Goal: Information Seeking & Learning: Learn about a topic

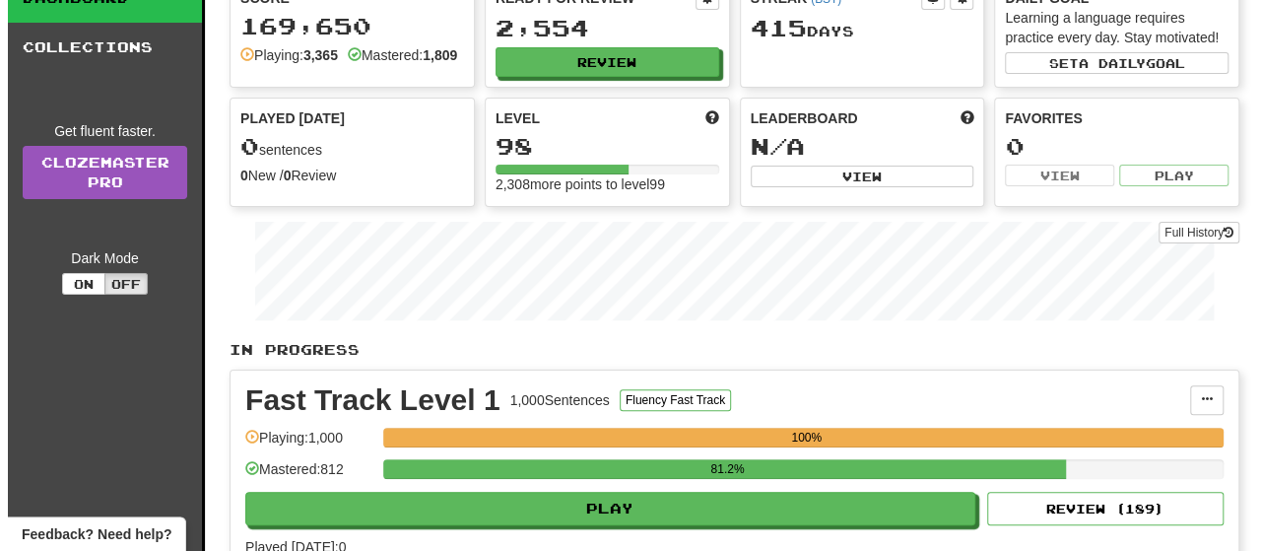
scroll to position [197, 0]
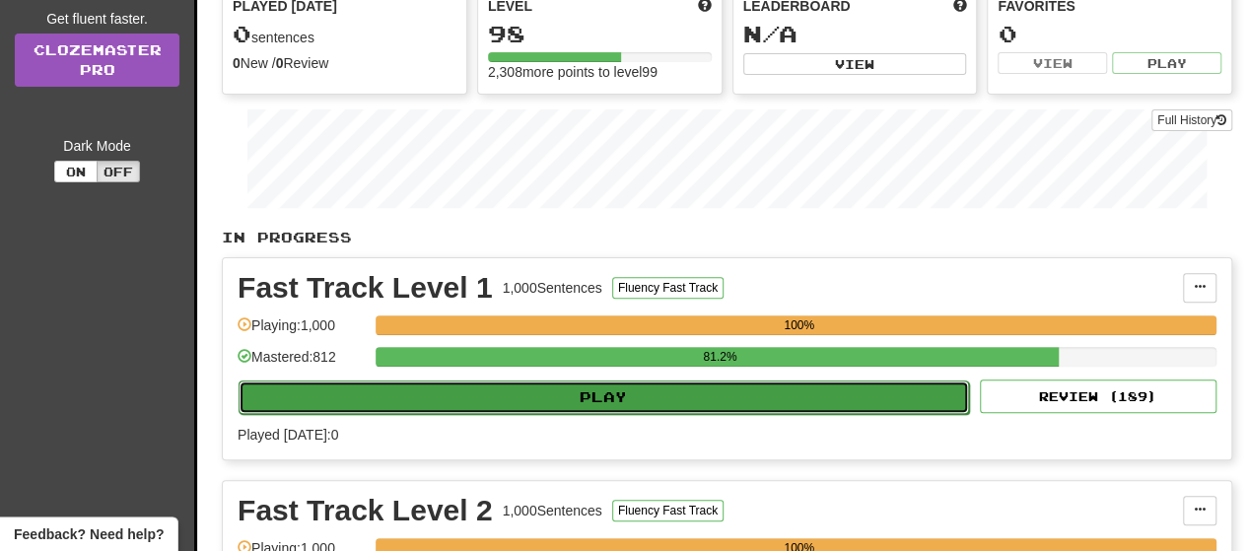
click at [517, 413] on button "Play" at bounding box center [603, 397] width 730 height 34
select select "**"
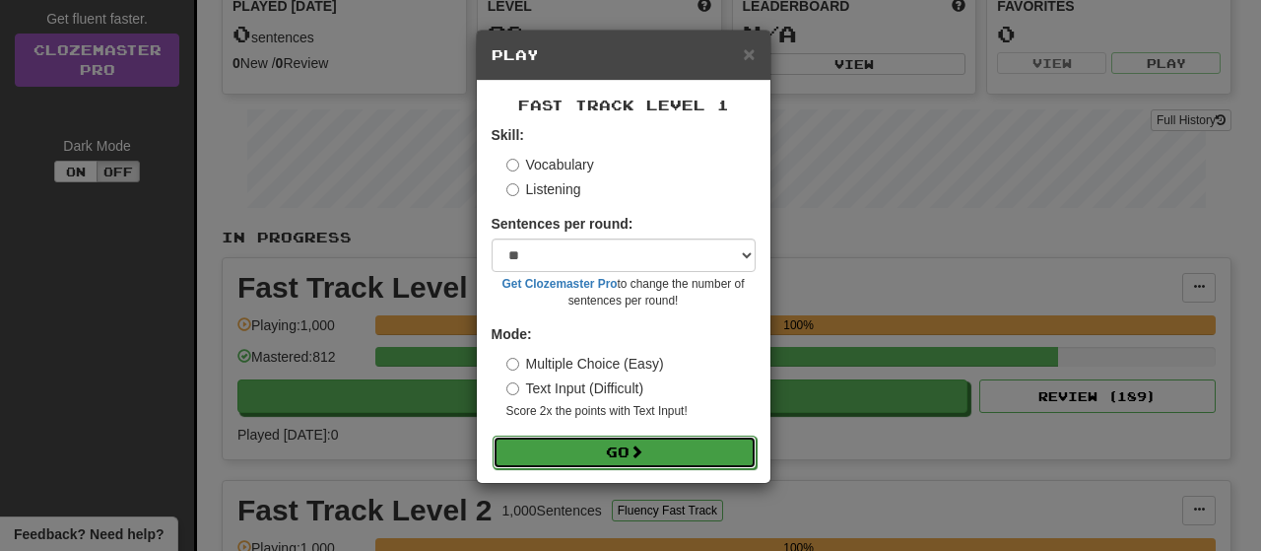
click at [591, 454] on button "Go" at bounding box center [625, 453] width 264 height 34
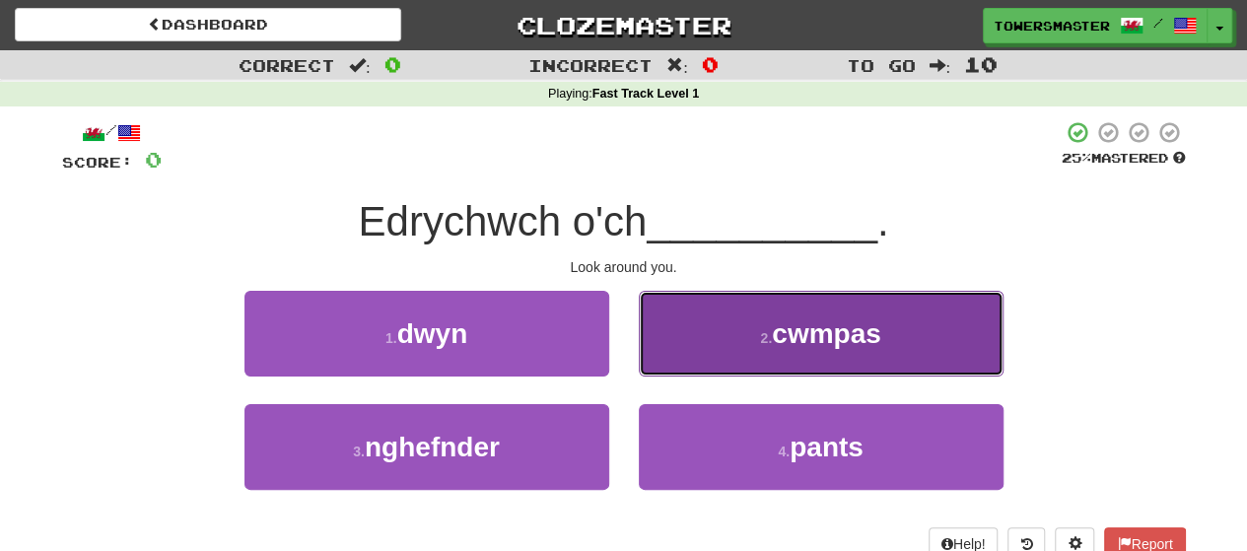
click at [779, 336] on span "cwmpas" at bounding box center [826, 333] width 109 height 31
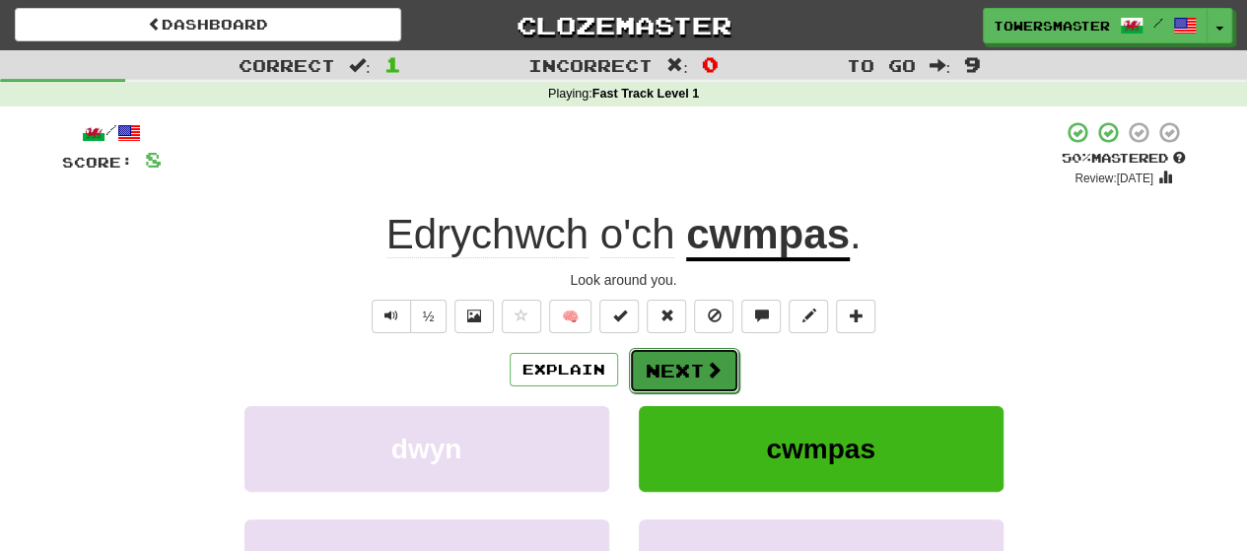
click at [649, 361] on button "Next" at bounding box center [684, 370] width 110 height 45
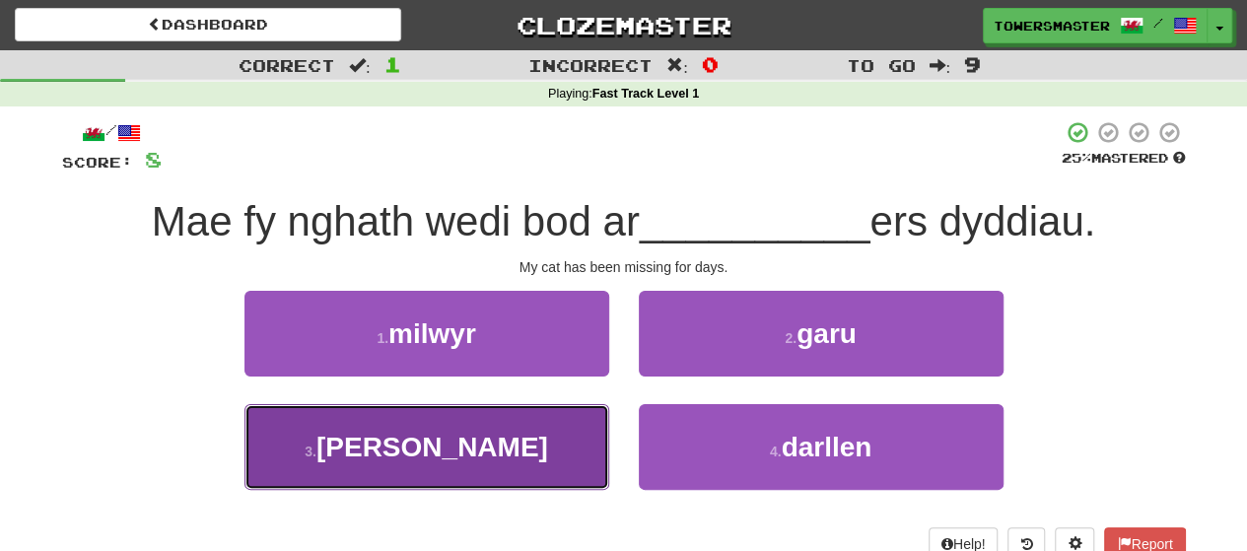
click at [436, 450] on span "goll" at bounding box center [432, 447] width 232 height 31
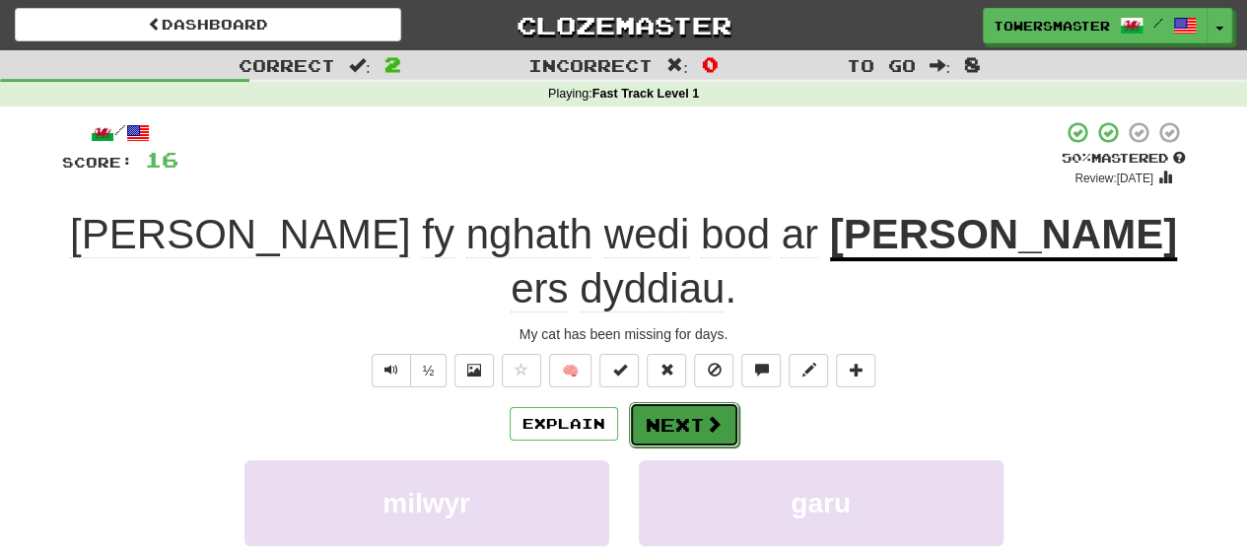
click at [676, 402] on button "Next" at bounding box center [684, 424] width 110 height 45
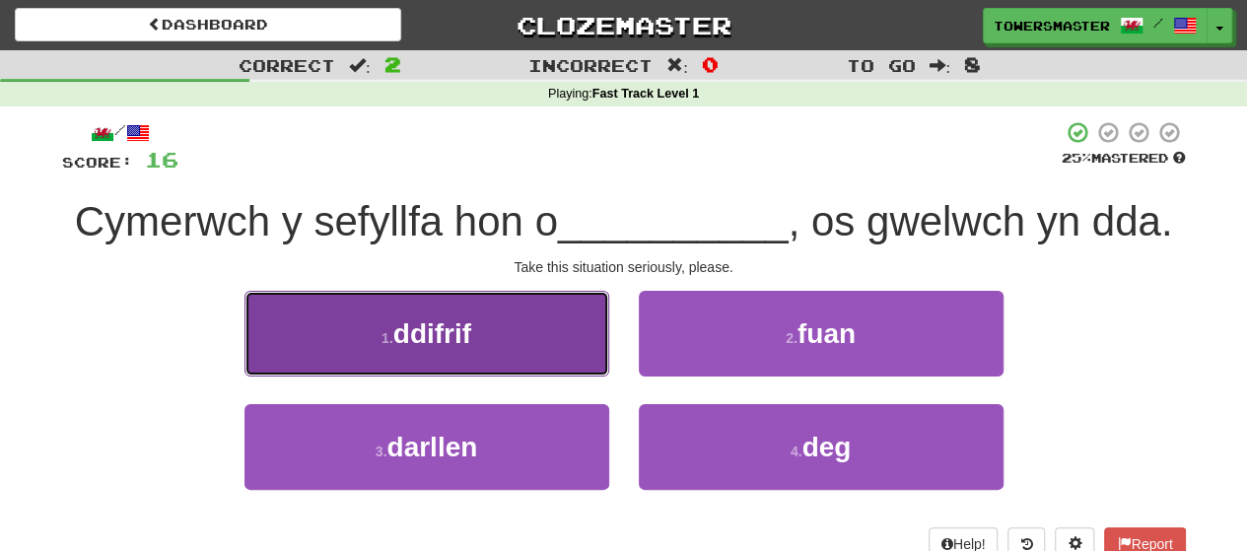
click at [465, 312] on button "1 . ddifrif" at bounding box center [426, 334] width 365 height 86
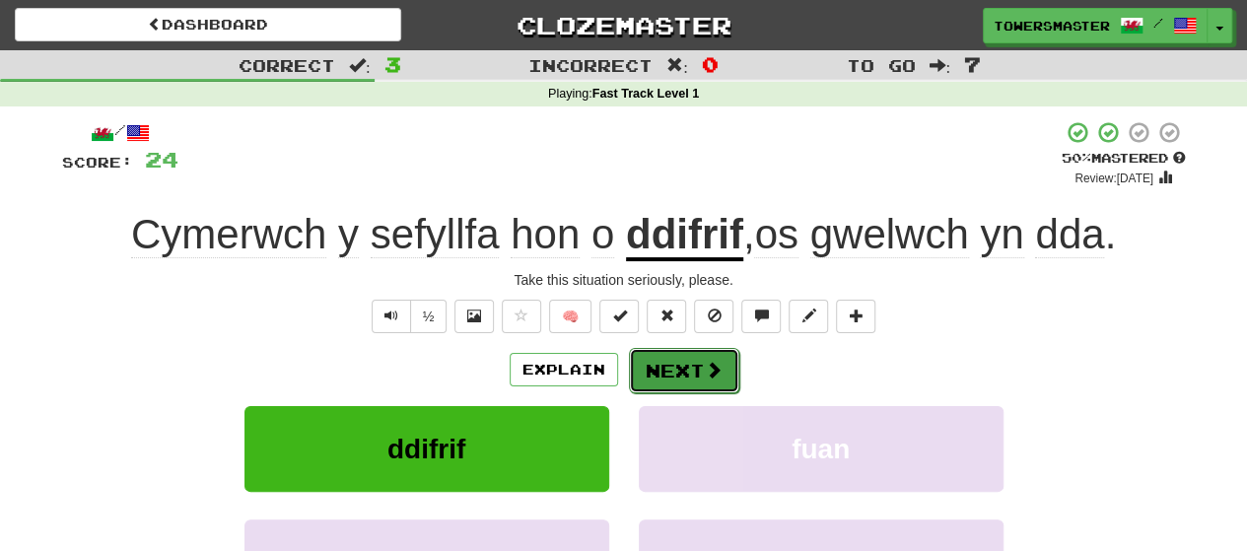
click at [657, 366] on button "Next" at bounding box center [684, 370] width 110 height 45
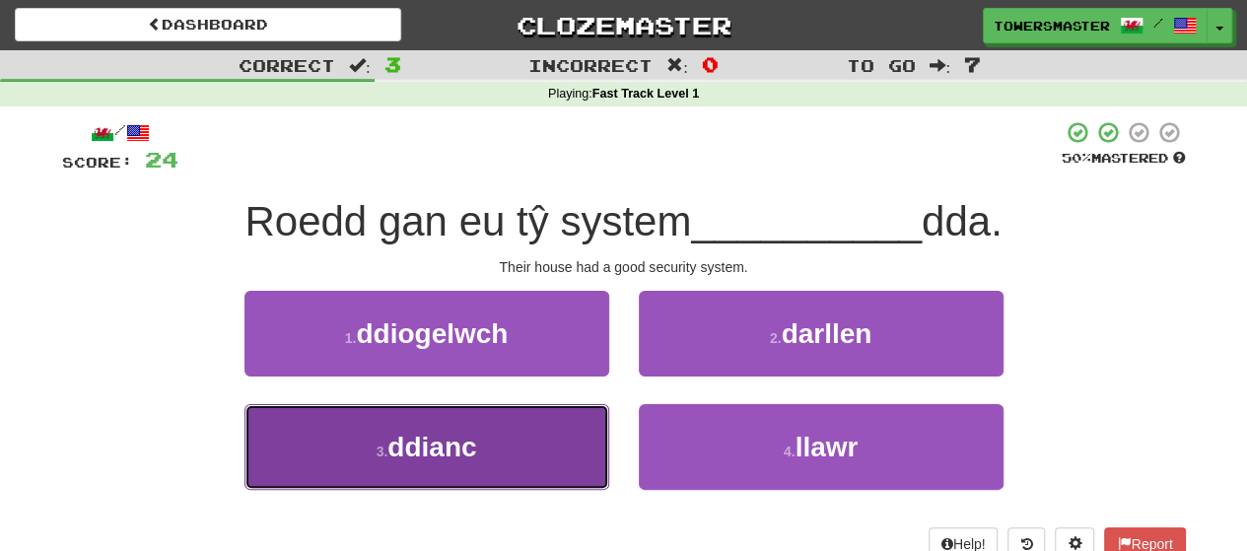
click at [437, 442] on span "ddianc" at bounding box center [431, 447] width 89 height 31
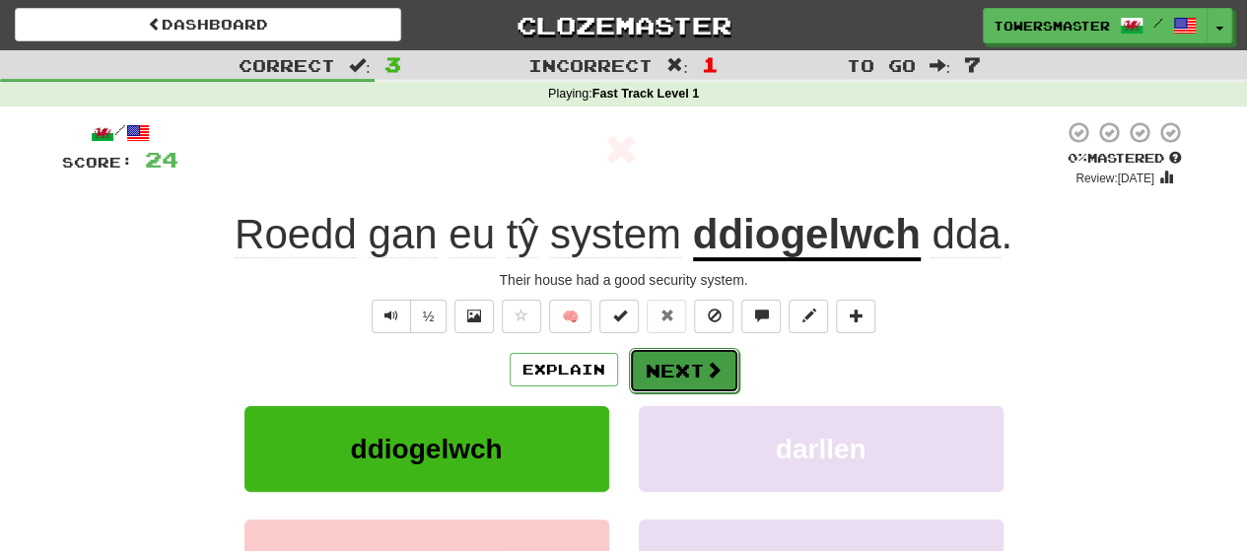
click at [684, 354] on button "Next" at bounding box center [684, 370] width 110 height 45
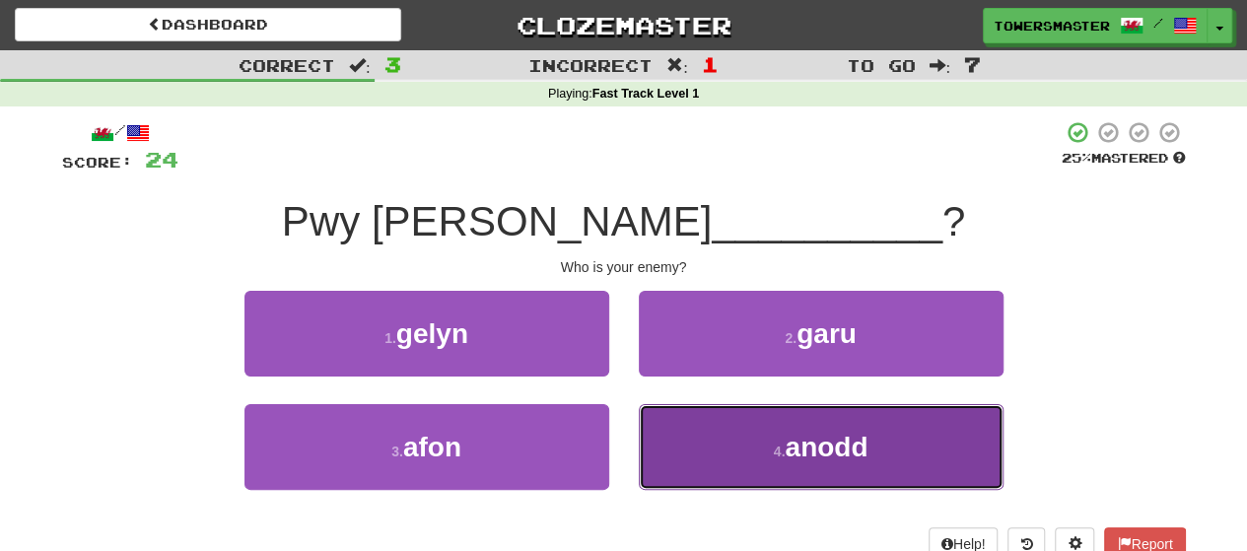
click at [751, 448] on button "4 . anodd" at bounding box center [821, 447] width 365 height 86
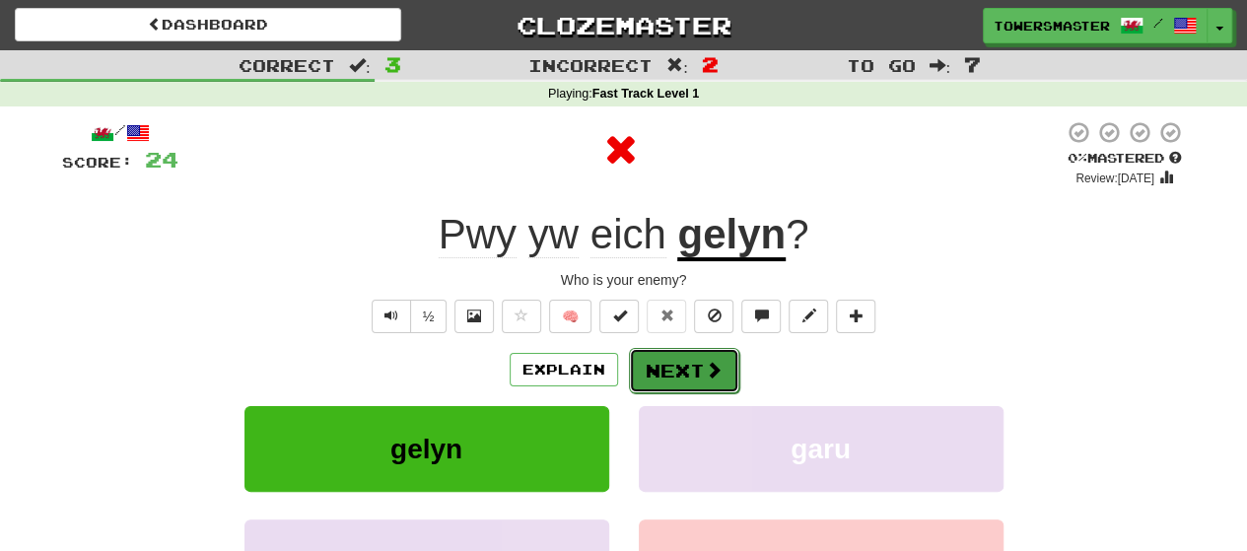
click at [646, 359] on button "Next" at bounding box center [684, 370] width 110 height 45
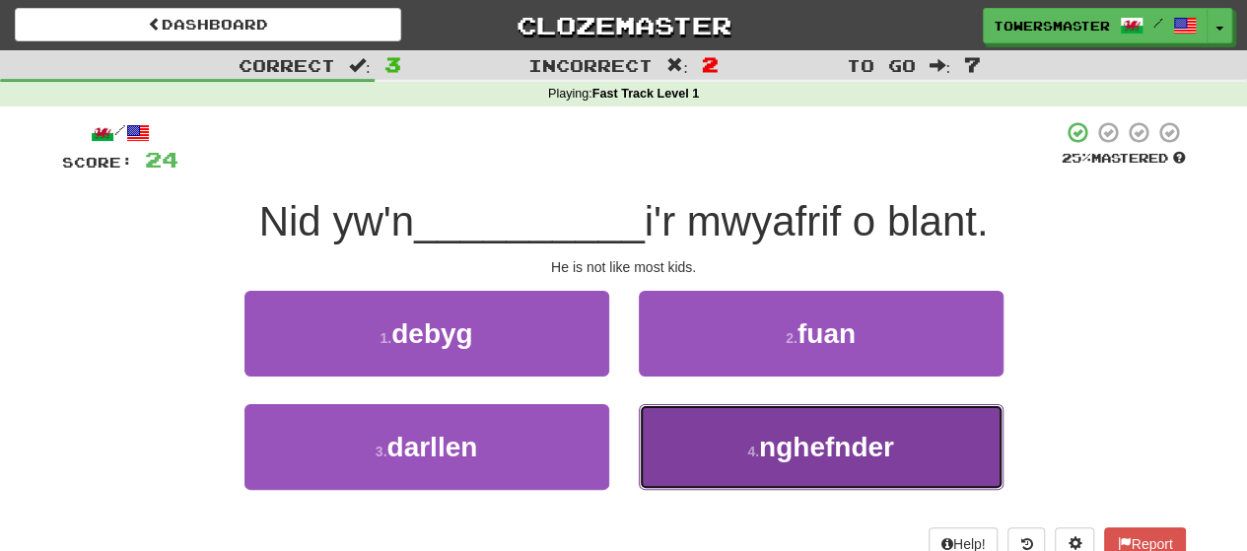
click at [727, 440] on button "4 . nghefnder" at bounding box center [821, 447] width 365 height 86
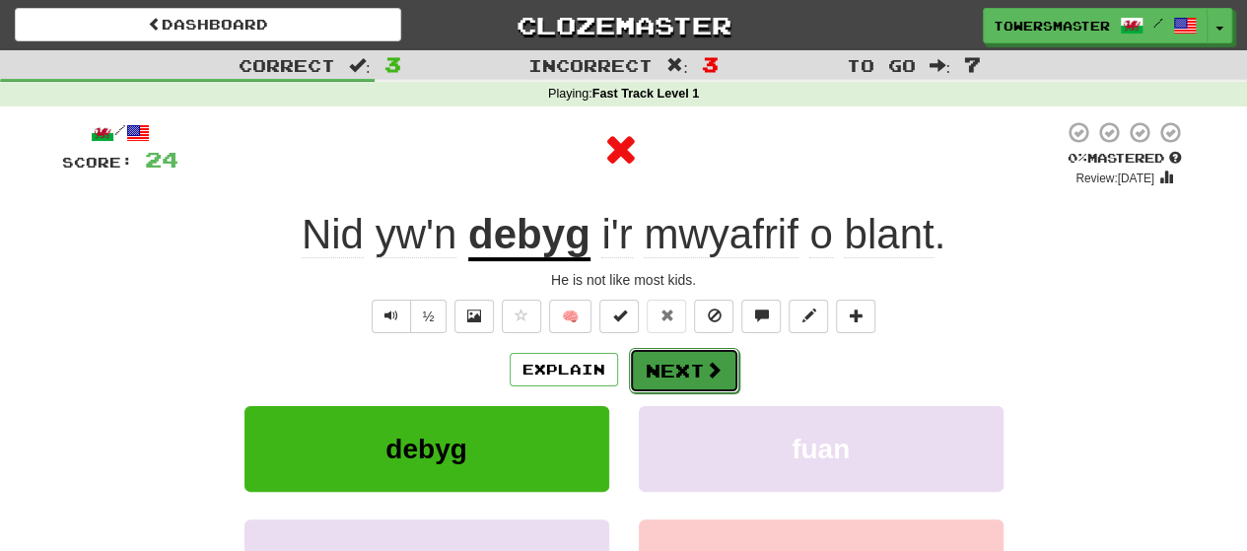
click at [663, 370] on button "Next" at bounding box center [684, 370] width 110 height 45
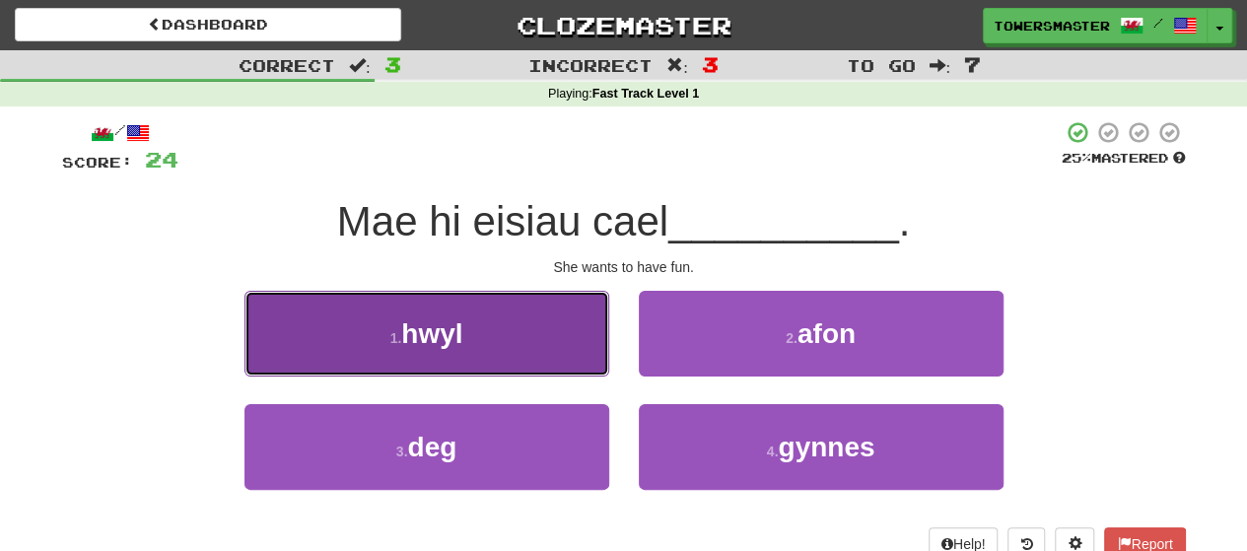
click at [495, 306] on button "1 . hwyl" at bounding box center [426, 334] width 365 height 86
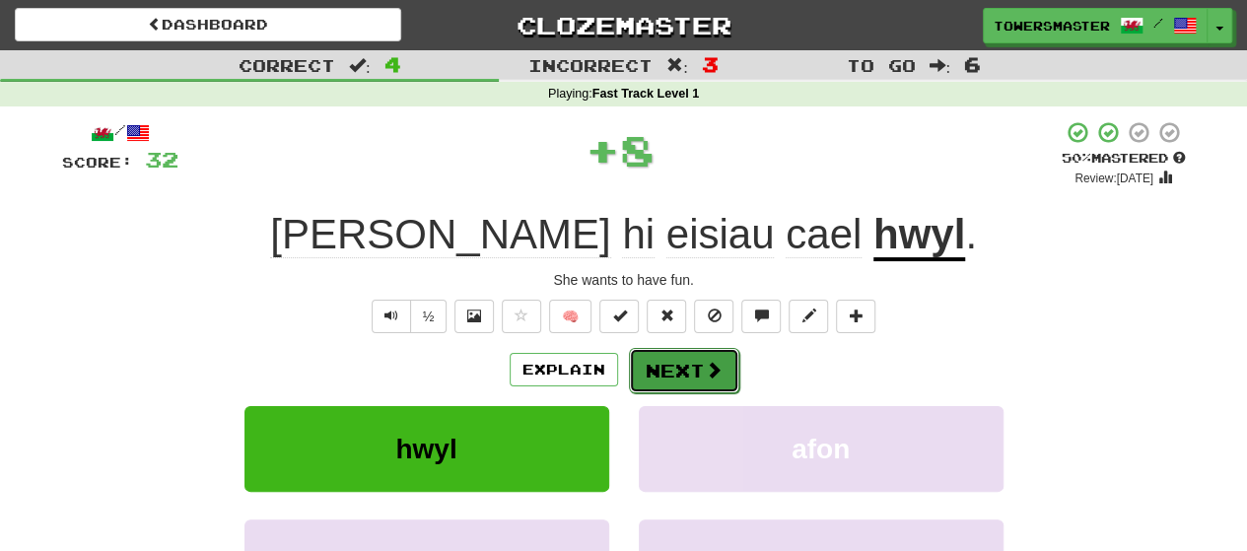
click at [670, 368] on button "Next" at bounding box center [684, 370] width 110 height 45
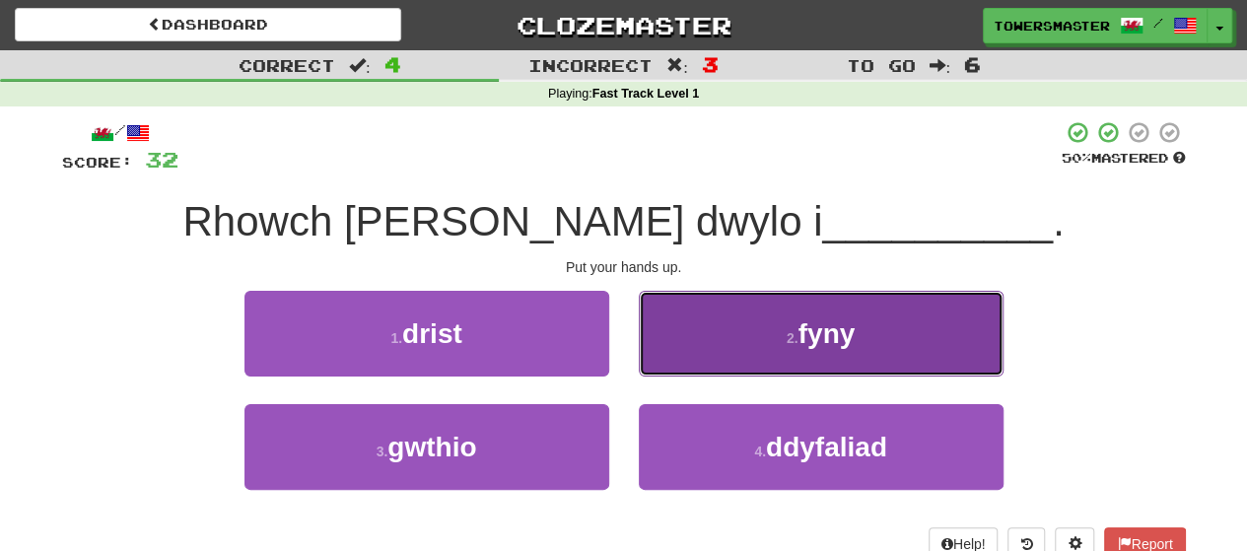
click at [687, 350] on button "2 . fyny" at bounding box center [821, 334] width 365 height 86
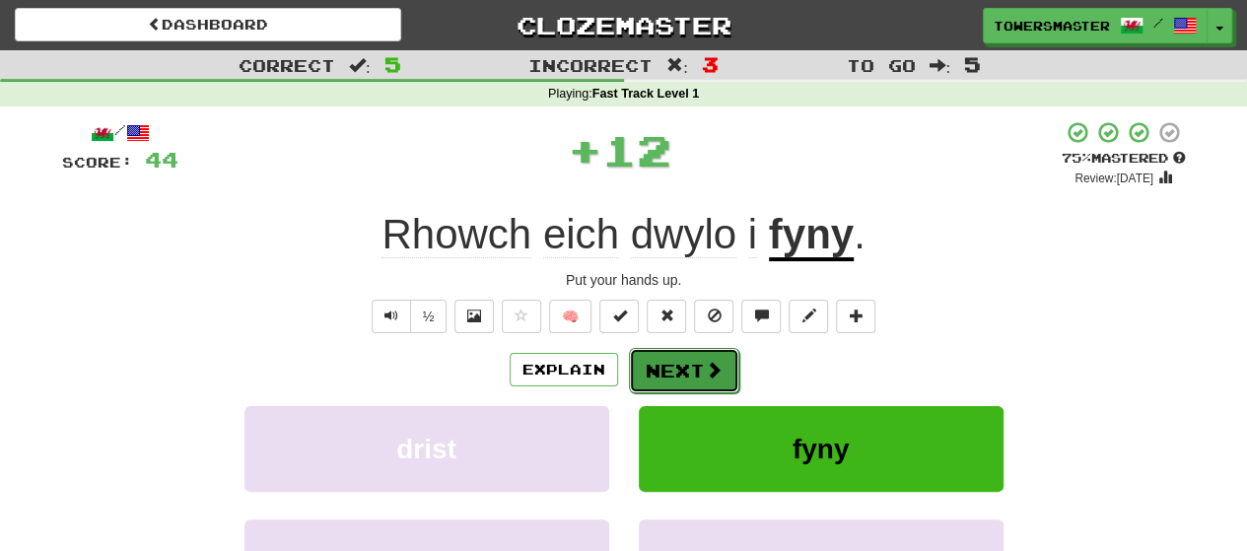
click at [650, 364] on button "Next" at bounding box center [684, 370] width 110 height 45
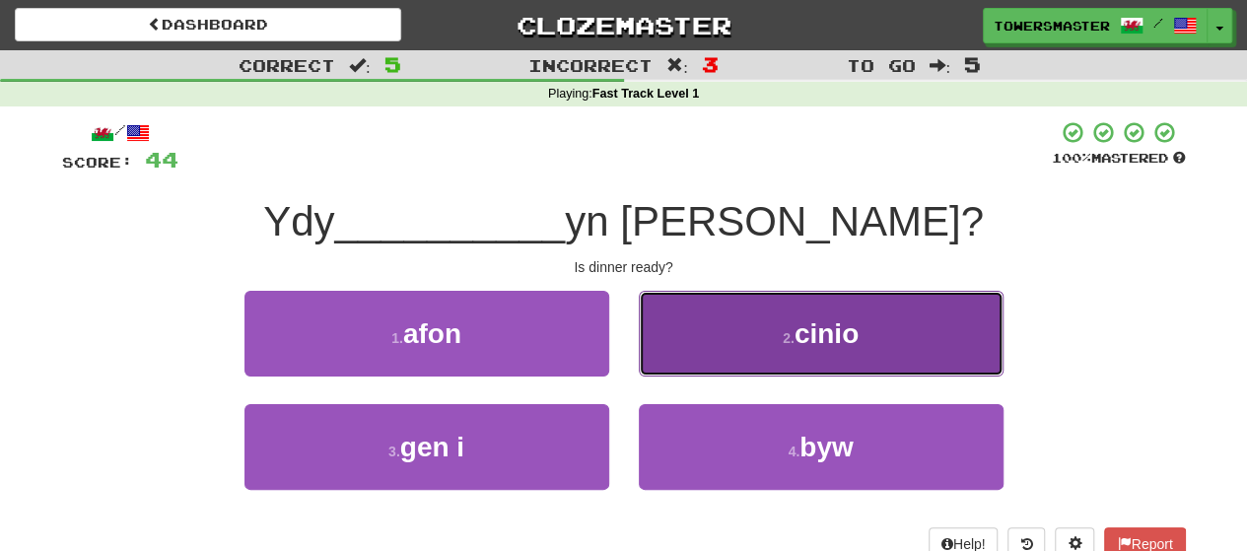
click at [716, 341] on button "2 . cinio" at bounding box center [821, 334] width 365 height 86
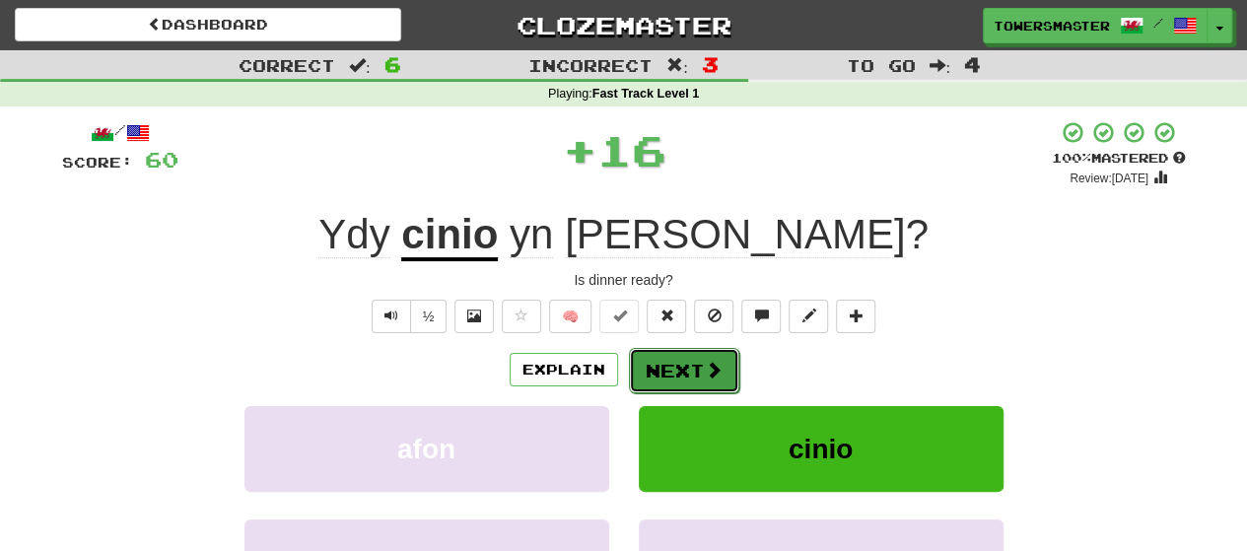
click at [665, 373] on button "Next" at bounding box center [684, 370] width 110 height 45
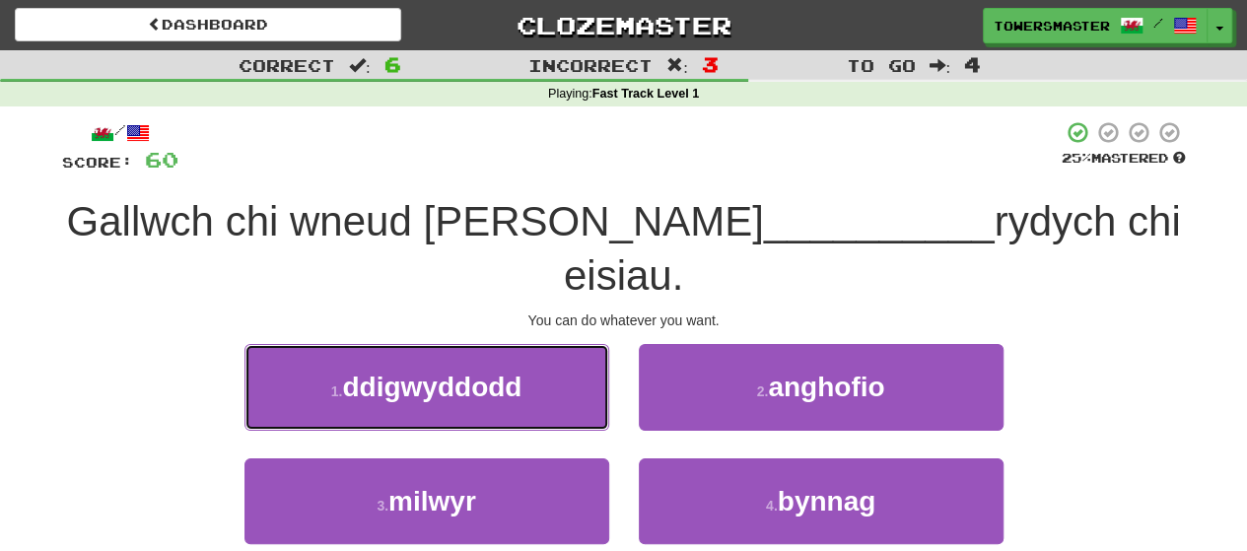
click at [497, 372] on span "ddigwyddodd" at bounding box center [431, 387] width 179 height 31
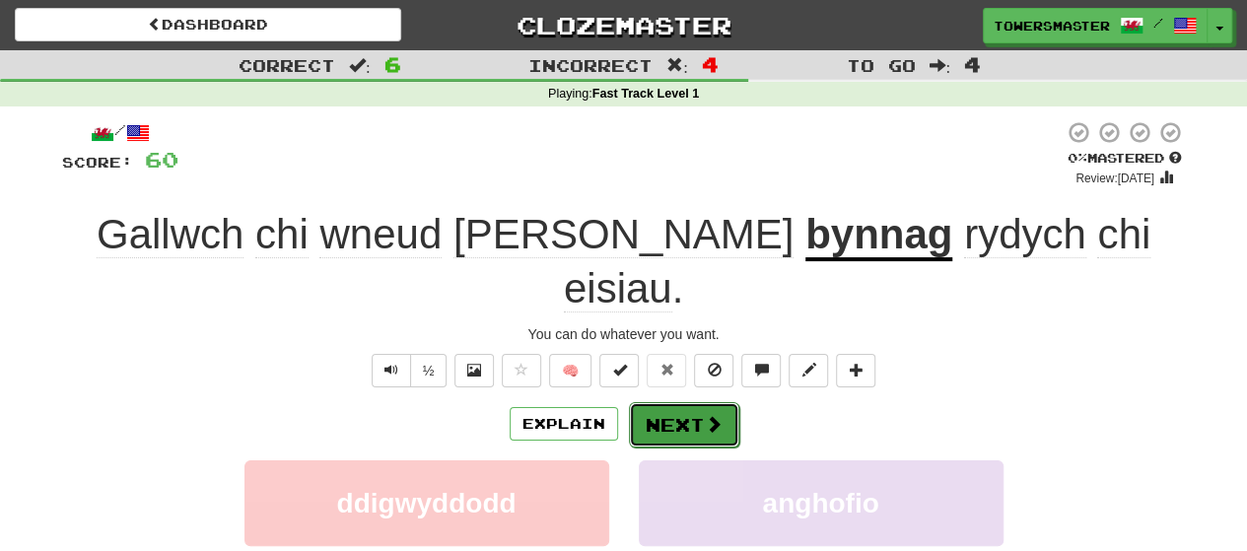
click at [664, 402] on button "Next" at bounding box center [684, 424] width 110 height 45
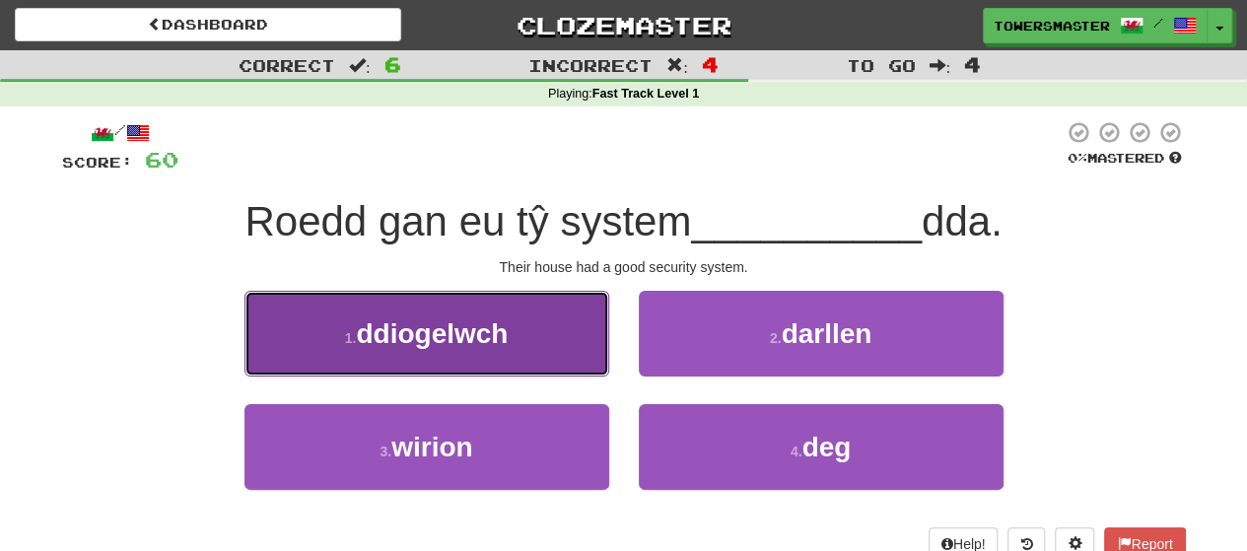
click at [522, 327] on button "1 . ddiogelwch" at bounding box center [426, 334] width 365 height 86
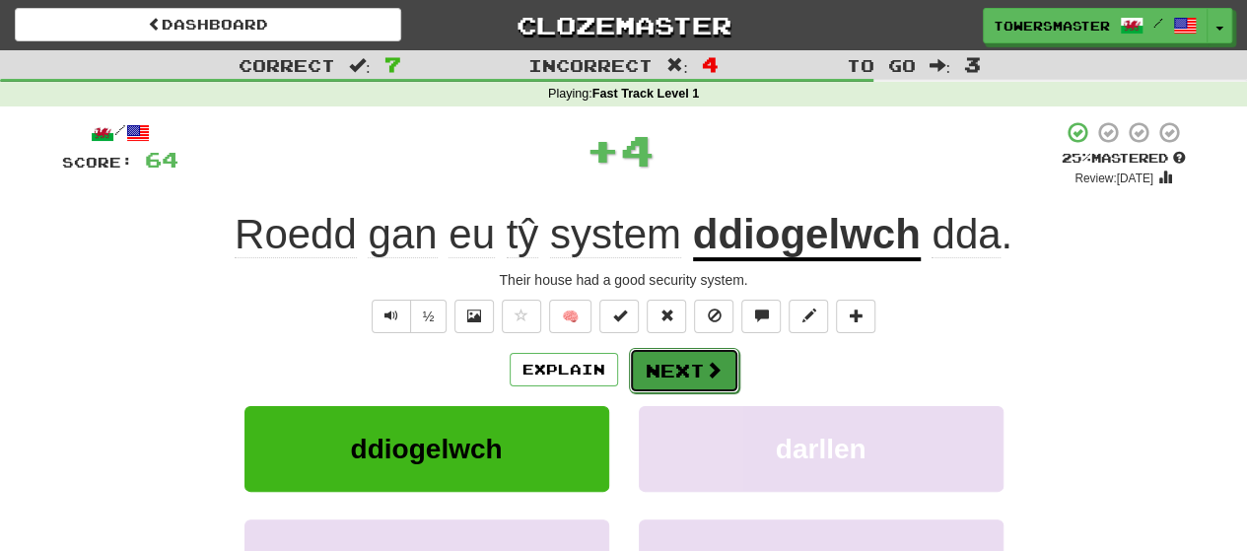
click at [667, 375] on button "Next" at bounding box center [684, 370] width 110 height 45
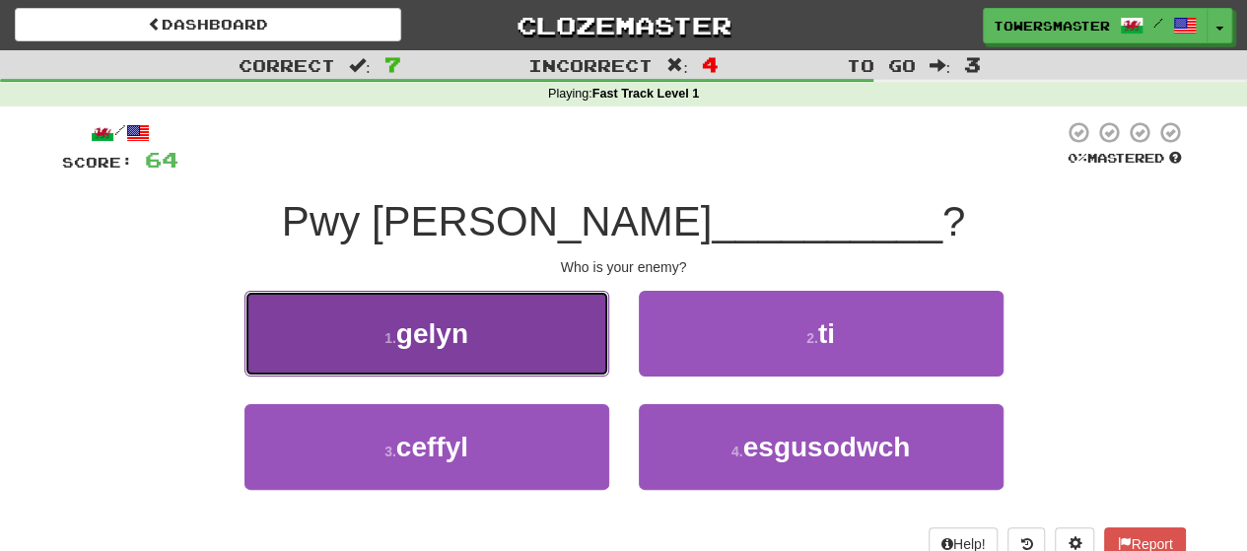
click at [497, 338] on button "1 . gelyn" at bounding box center [426, 334] width 365 height 86
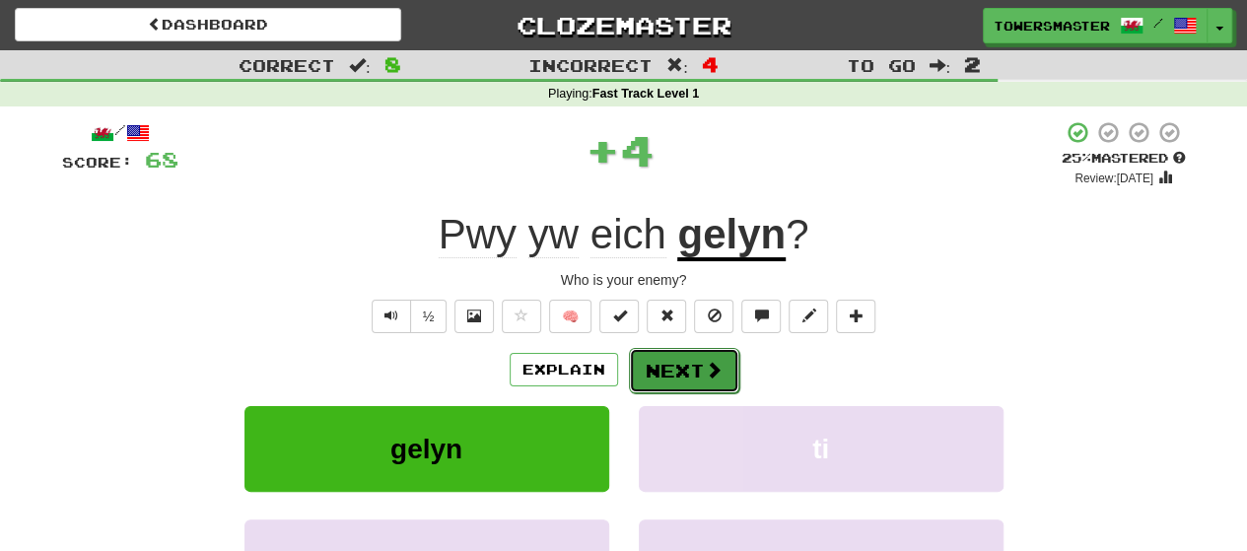
click at [671, 372] on button "Next" at bounding box center [684, 370] width 110 height 45
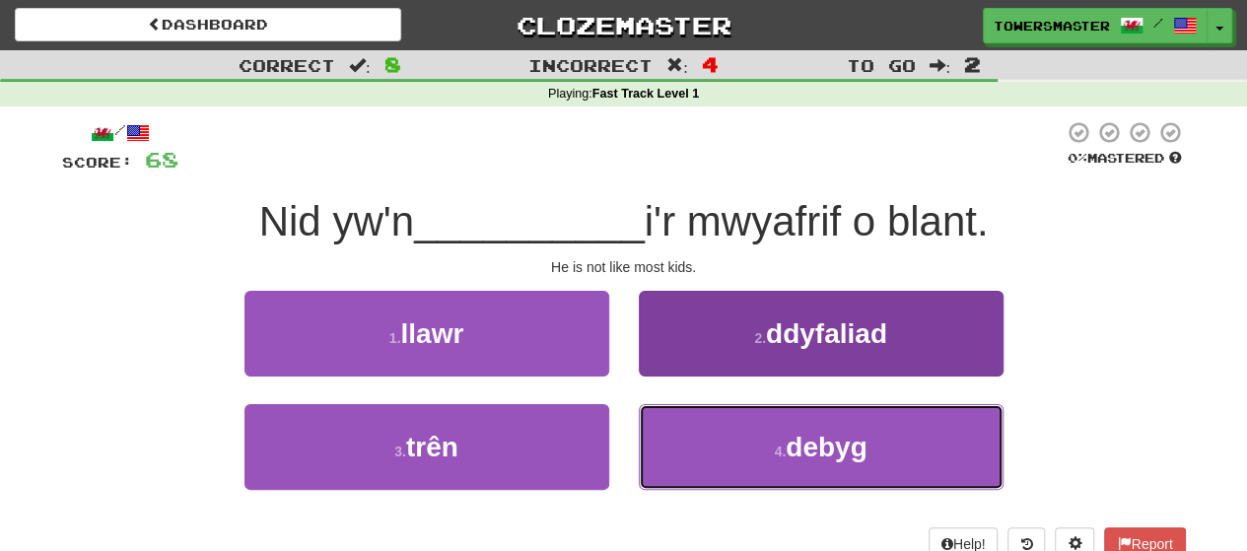
drag, startPoint x: 742, startPoint y: 443, endPoint x: 732, endPoint y: 441, distance: 10.0
click at [741, 443] on button "4 . debyg" at bounding box center [821, 447] width 365 height 86
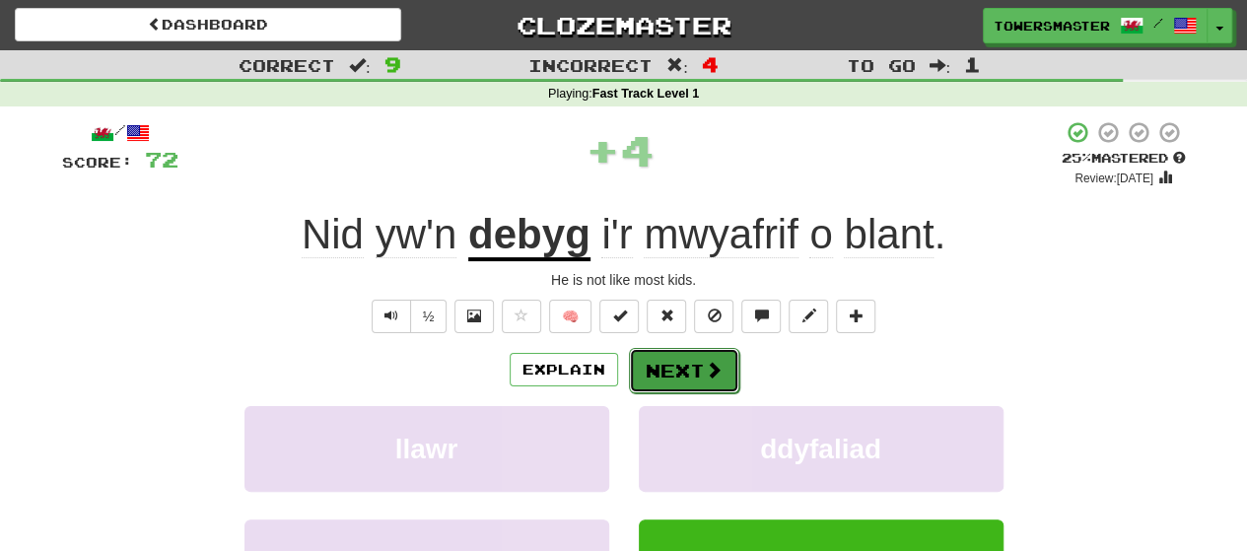
click at [668, 378] on button "Next" at bounding box center [684, 370] width 110 height 45
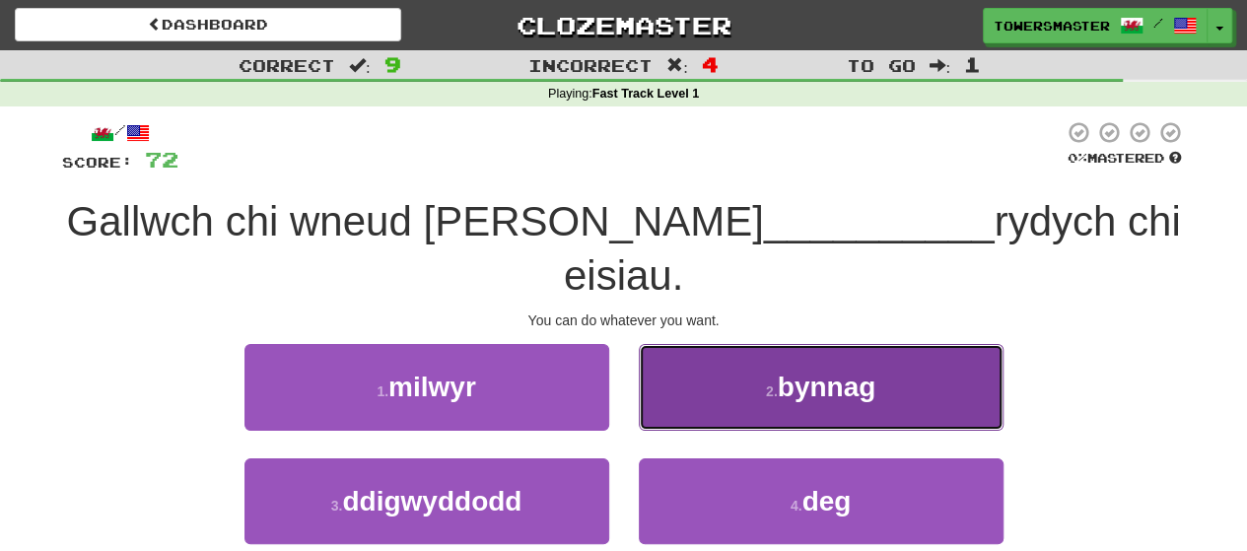
click at [777, 383] on small "2 ." at bounding box center [772, 391] width 12 height 16
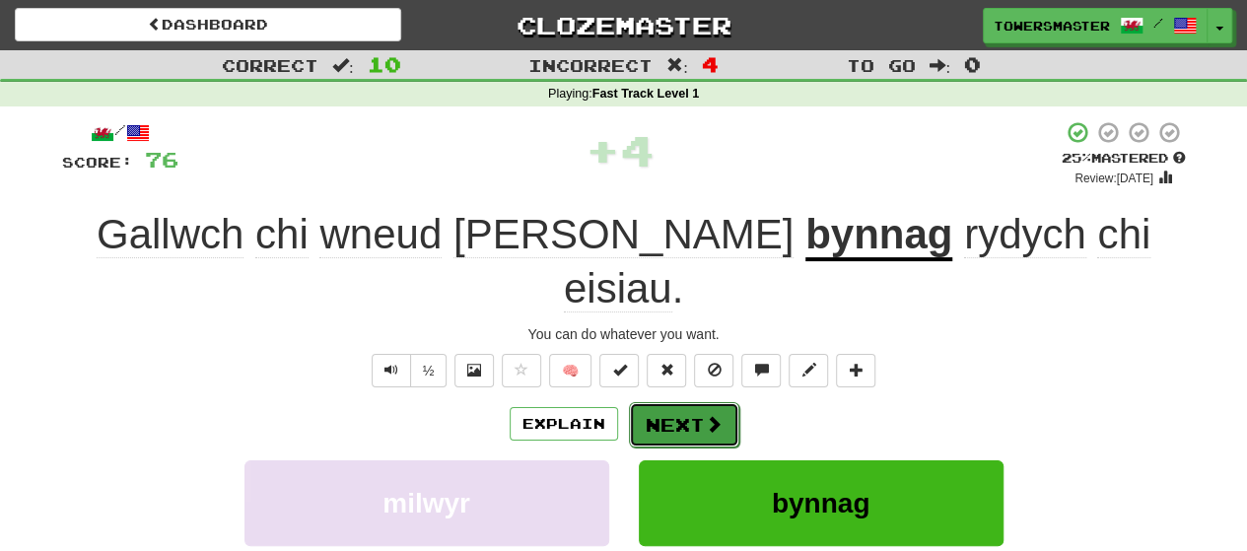
click at [680, 402] on button "Next" at bounding box center [684, 424] width 110 height 45
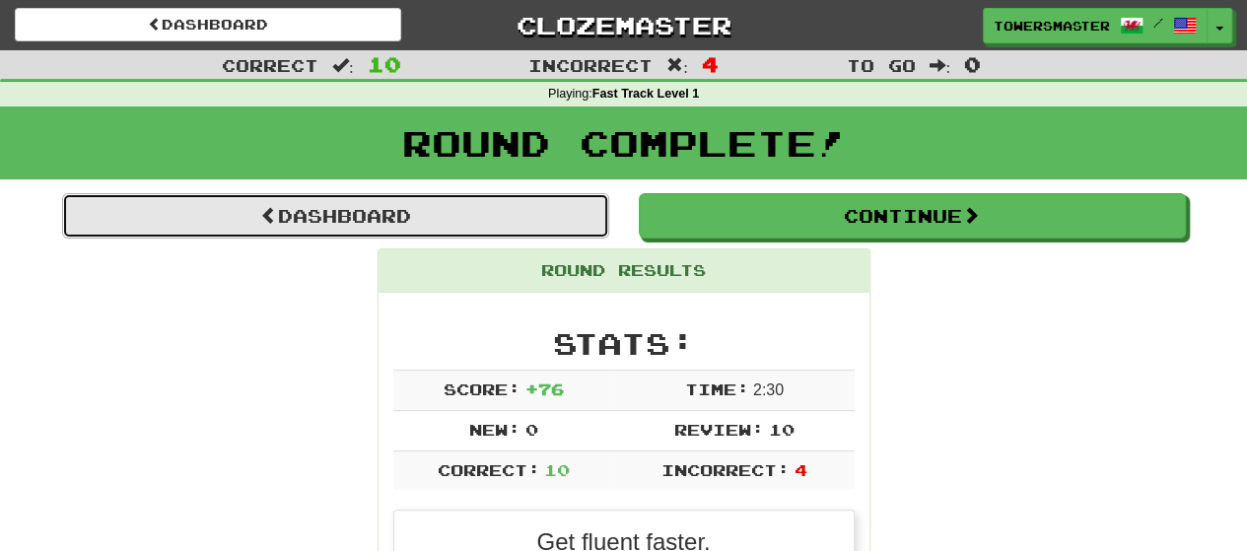
click at [359, 223] on link "Dashboard" at bounding box center [335, 215] width 547 height 45
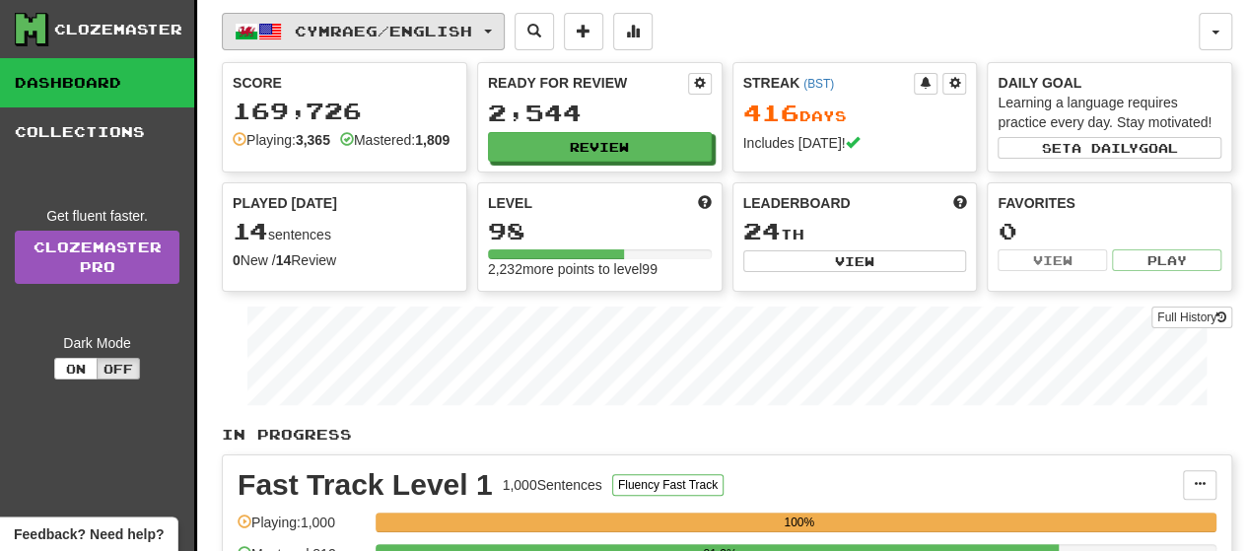
click at [492, 30] on span "button" at bounding box center [488, 32] width 8 height 4
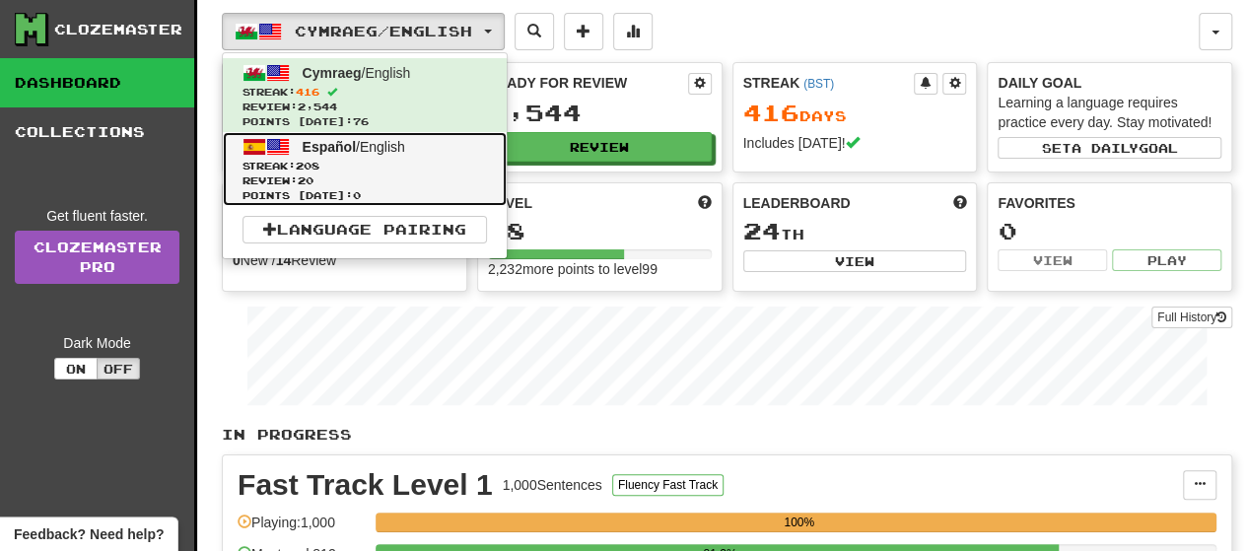
click at [309, 167] on span "208" at bounding box center [308, 166] width 24 height 12
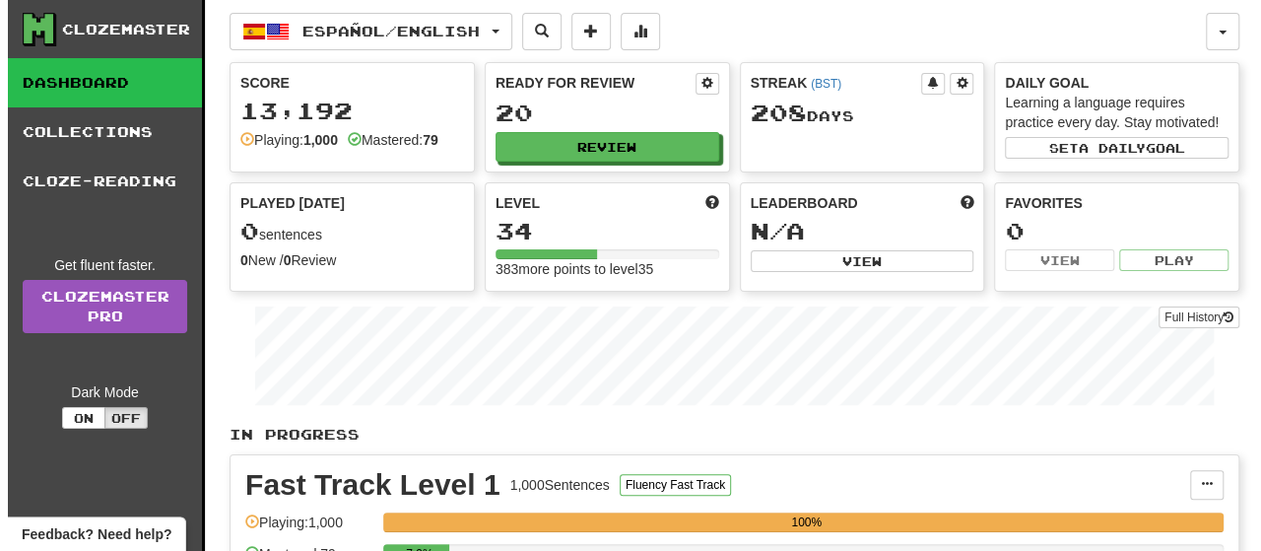
scroll to position [197, 0]
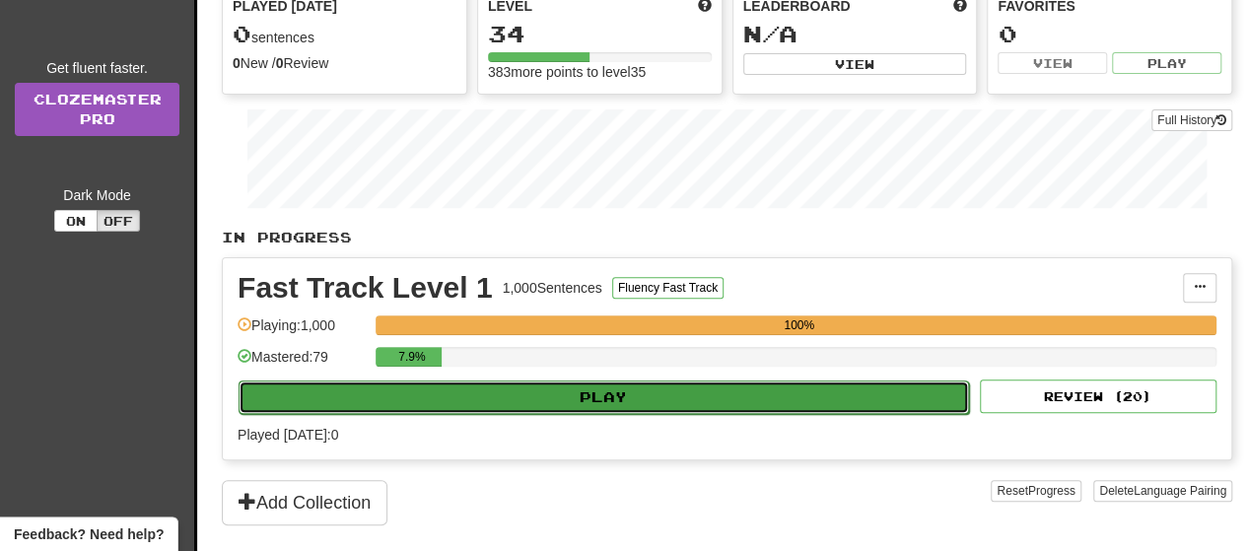
click at [644, 393] on button "Play" at bounding box center [603, 397] width 730 height 34
select select "**"
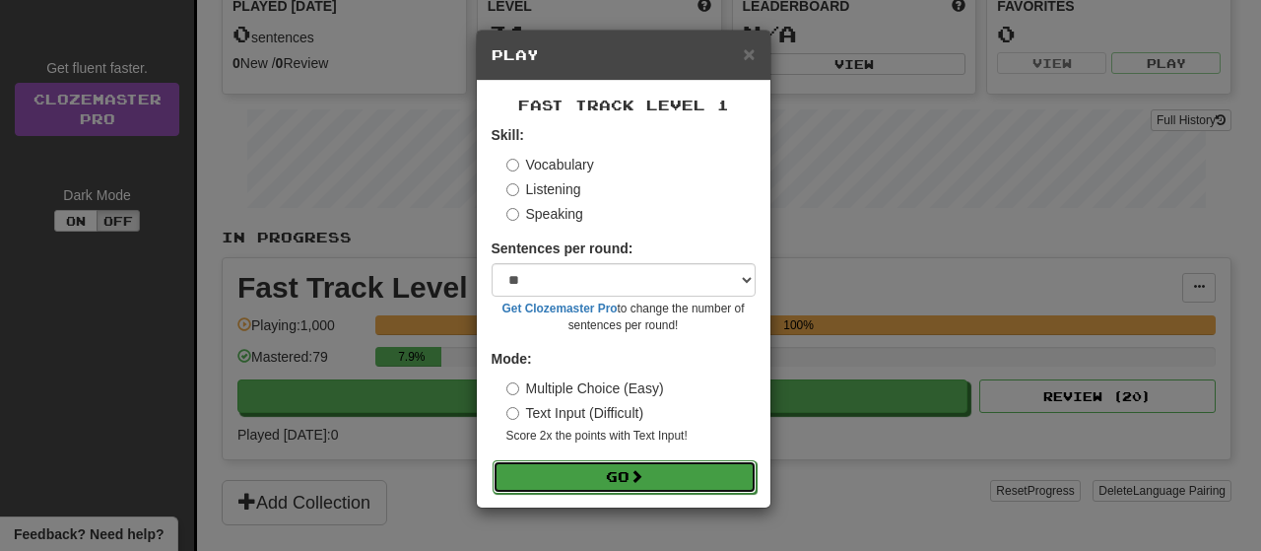
click at [603, 472] on button "Go" at bounding box center [625, 477] width 264 height 34
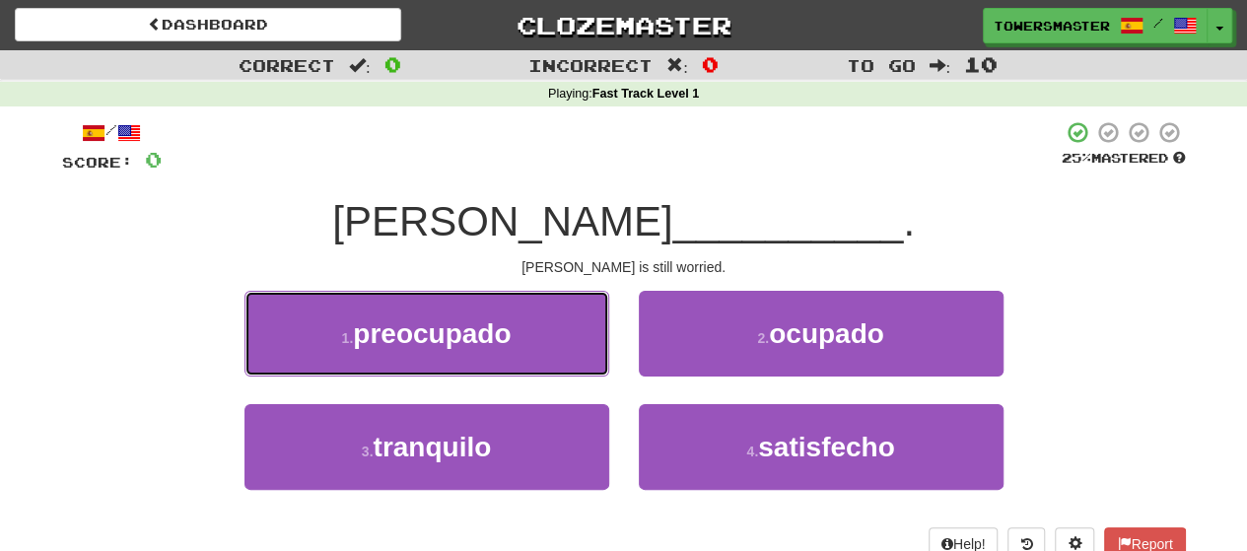
drag, startPoint x: 522, startPoint y: 330, endPoint x: 549, endPoint y: 334, distance: 26.9
click at [522, 329] on button "1 . preocupado" at bounding box center [426, 334] width 365 height 86
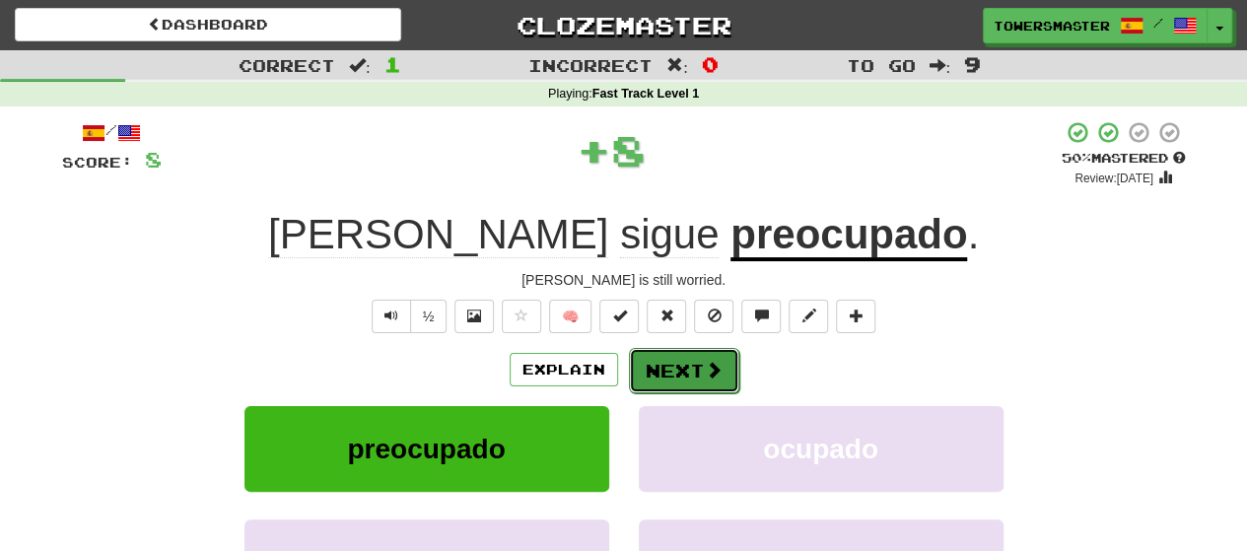
click at [668, 372] on button "Next" at bounding box center [684, 370] width 110 height 45
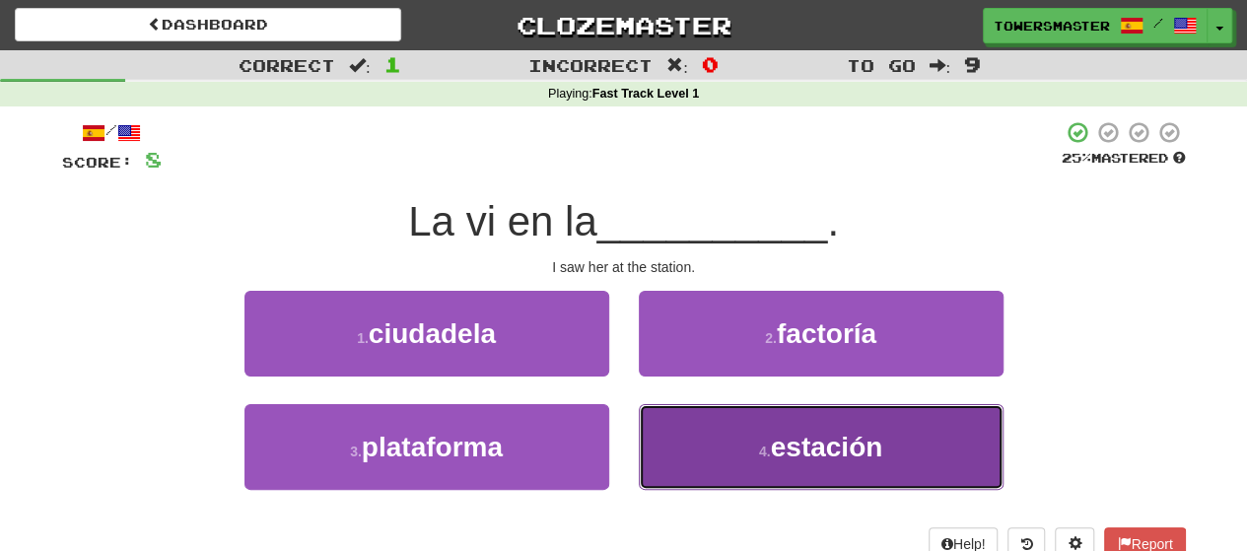
click at [715, 444] on button "4 . estación" at bounding box center [821, 447] width 365 height 86
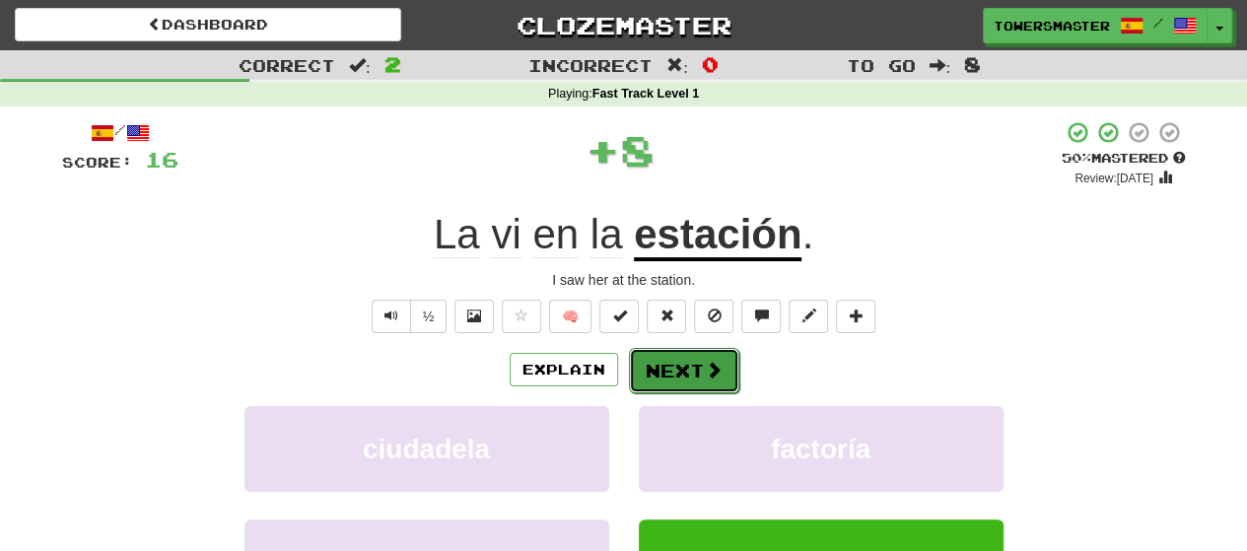
click at [671, 368] on button "Next" at bounding box center [684, 370] width 110 height 45
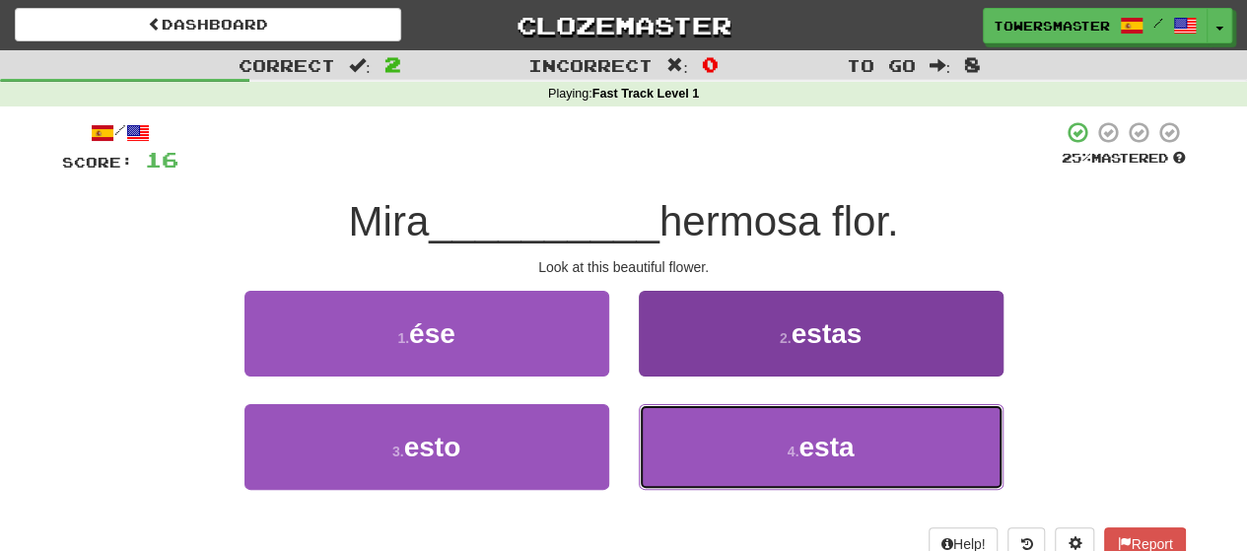
click at [750, 456] on button "4 . esta" at bounding box center [821, 447] width 365 height 86
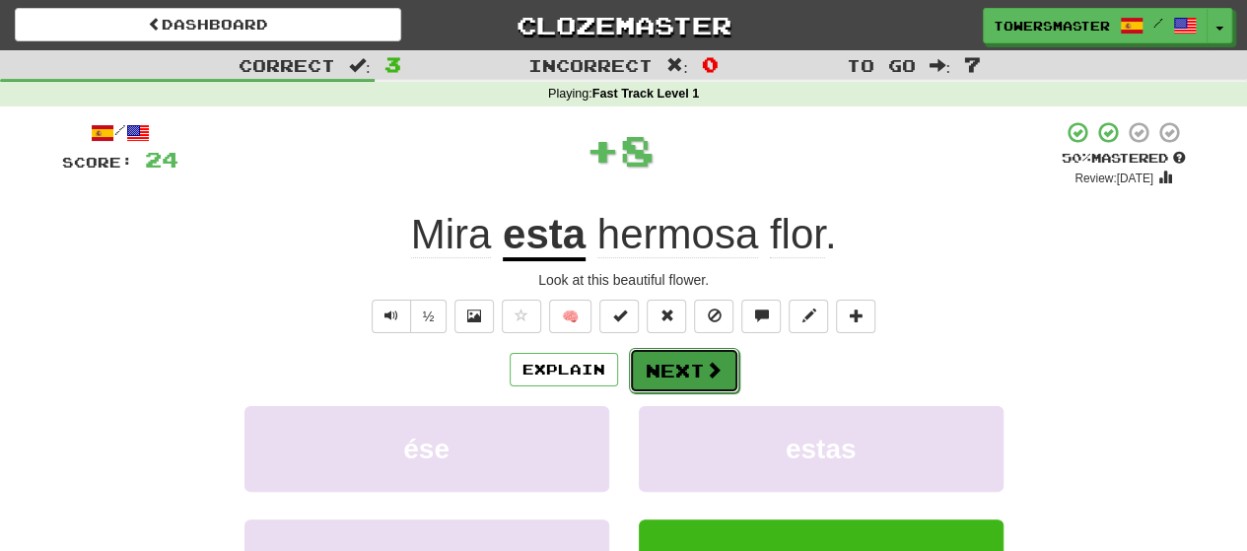
click at [668, 372] on button "Next" at bounding box center [684, 370] width 110 height 45
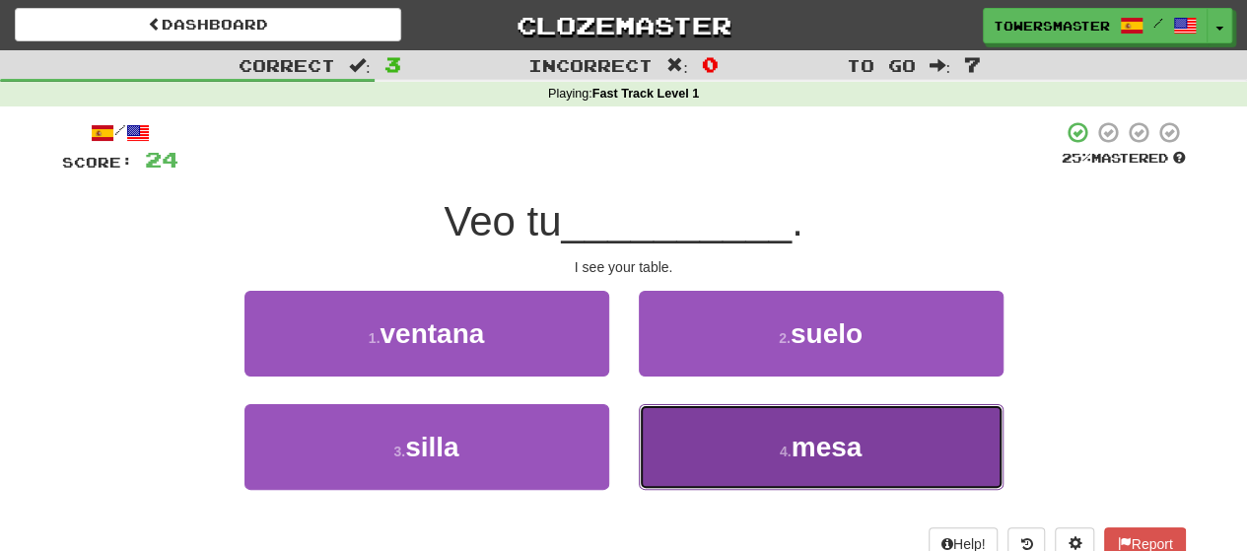
click at [721, 450] on button "4 . mesa" at bounding box center [821, 447] width 365 height 86
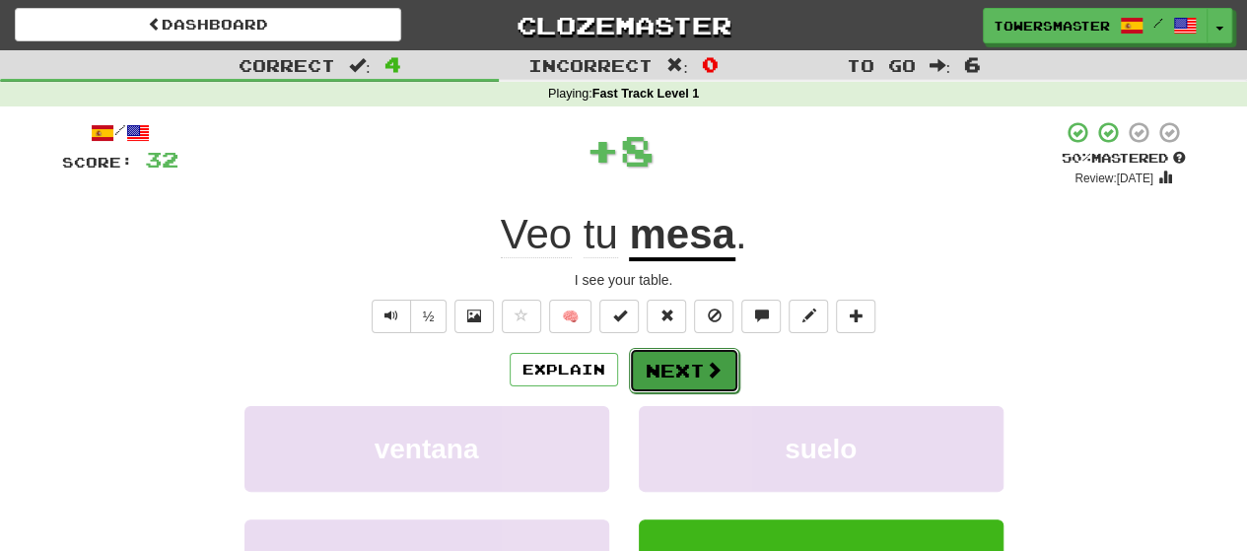
click at [670, 368] on button "Next" at bounding box center [684, 370] width 110 height 45
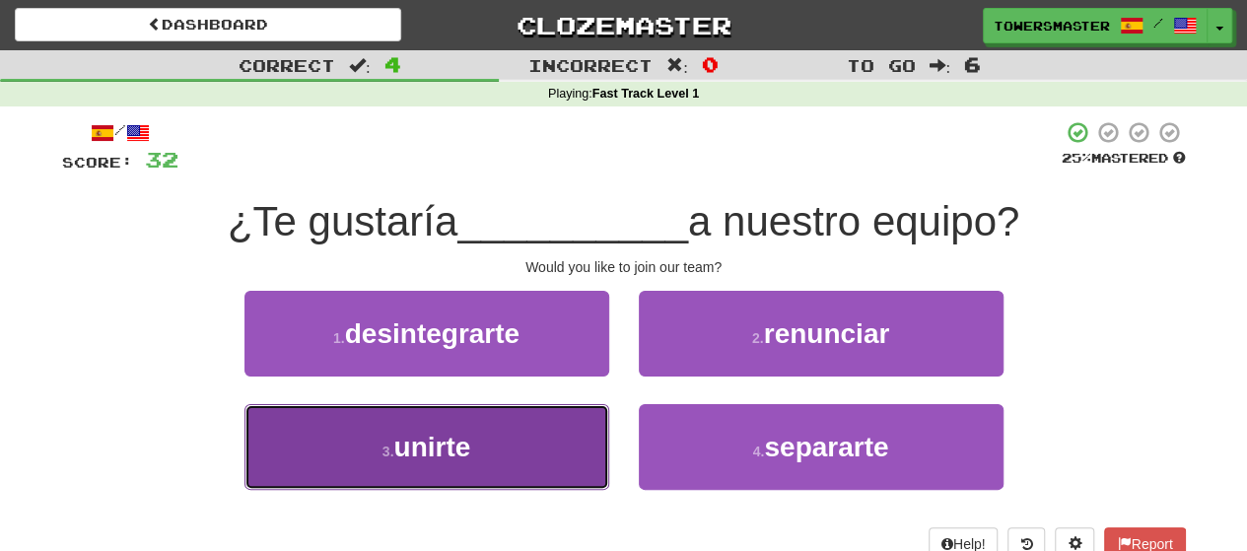
click at [489, 440] on button "3 . unirte" at bounding box center [426, 447] width 365 height 86
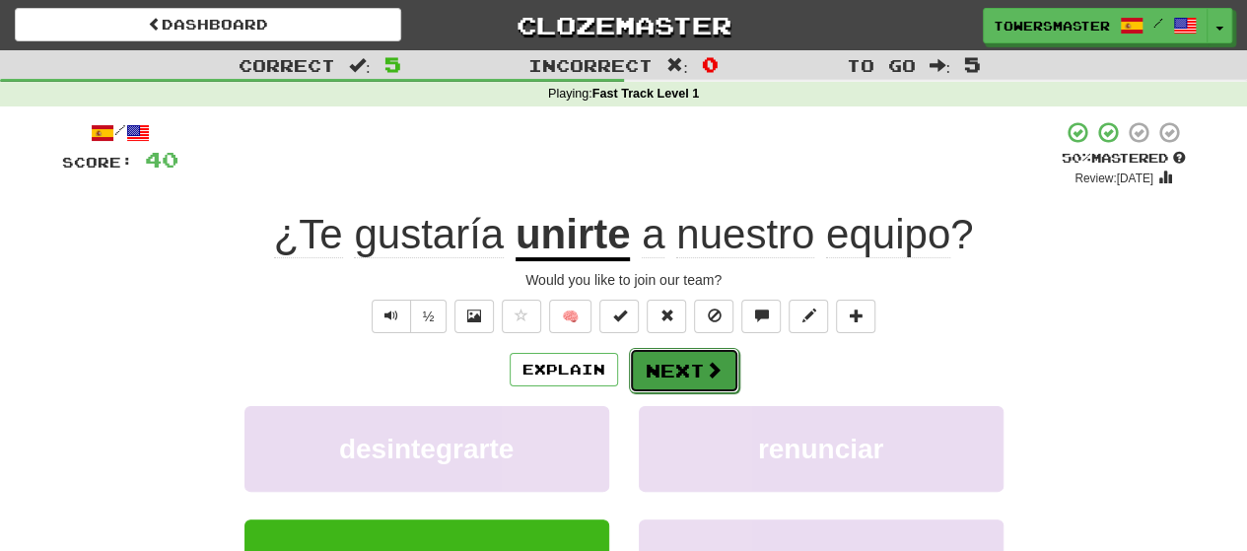
click at [679, 372] on button "Next" at bounding box center [684, 370] width 110 height 45
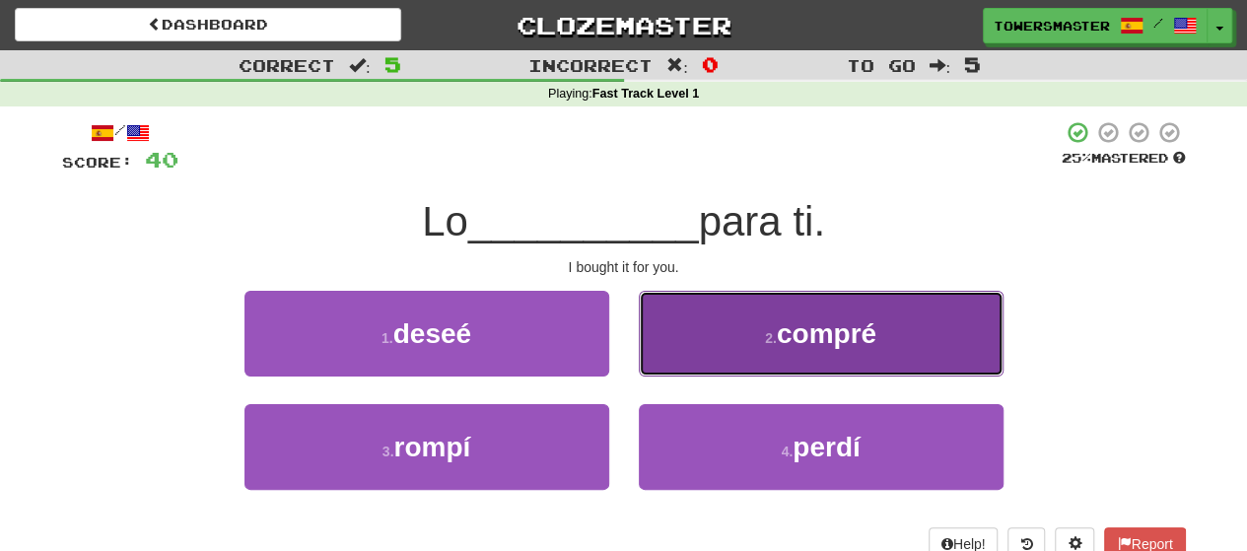
click at [723, 355] on button "2 . compré" at bounding box center [821, 334] width 365 height 86
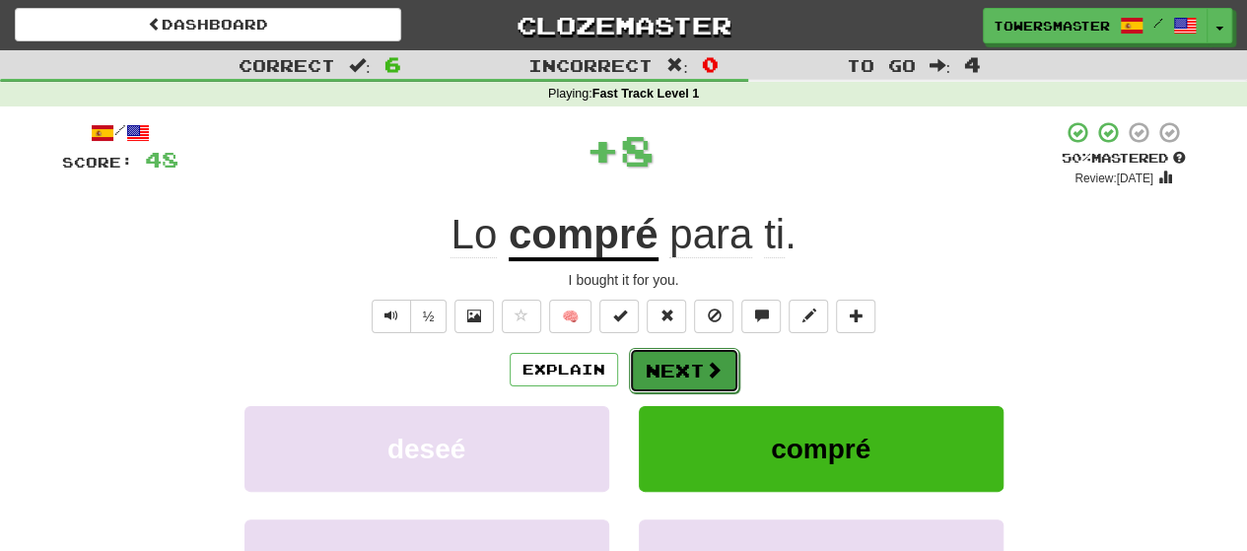
click at [658, 372] on button "Next" at bounding box center [684, 370] width 110 height 45
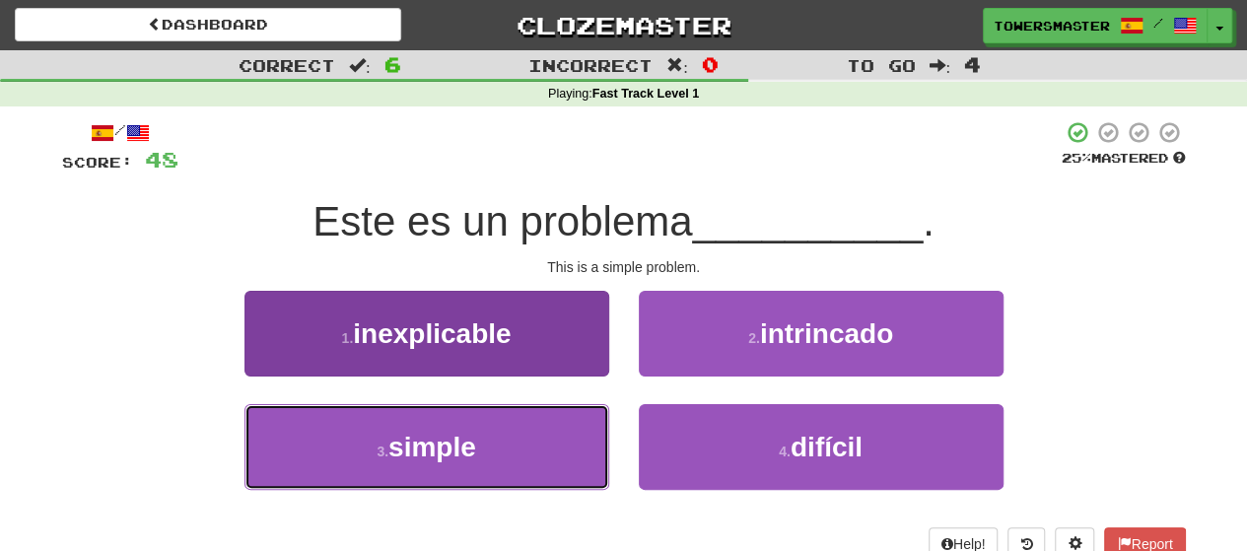
click at [449, 456] on span "simple" at bounding box center [432, 447] width 88 height 31
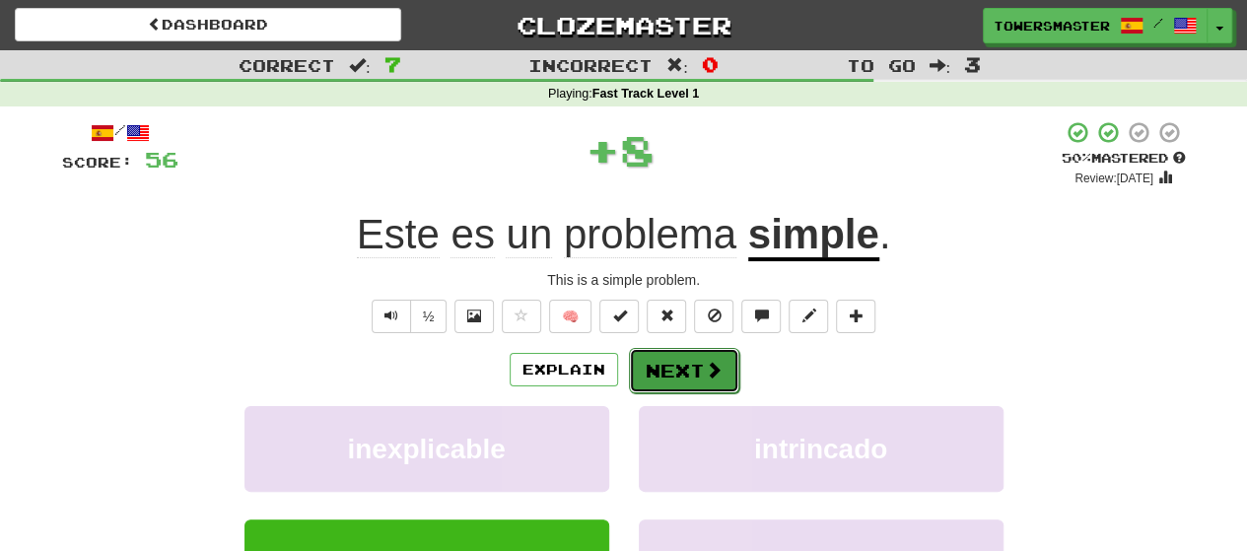
click at [663, 372] on button "Next" at bounding box center [684, 370] width 110 height 45
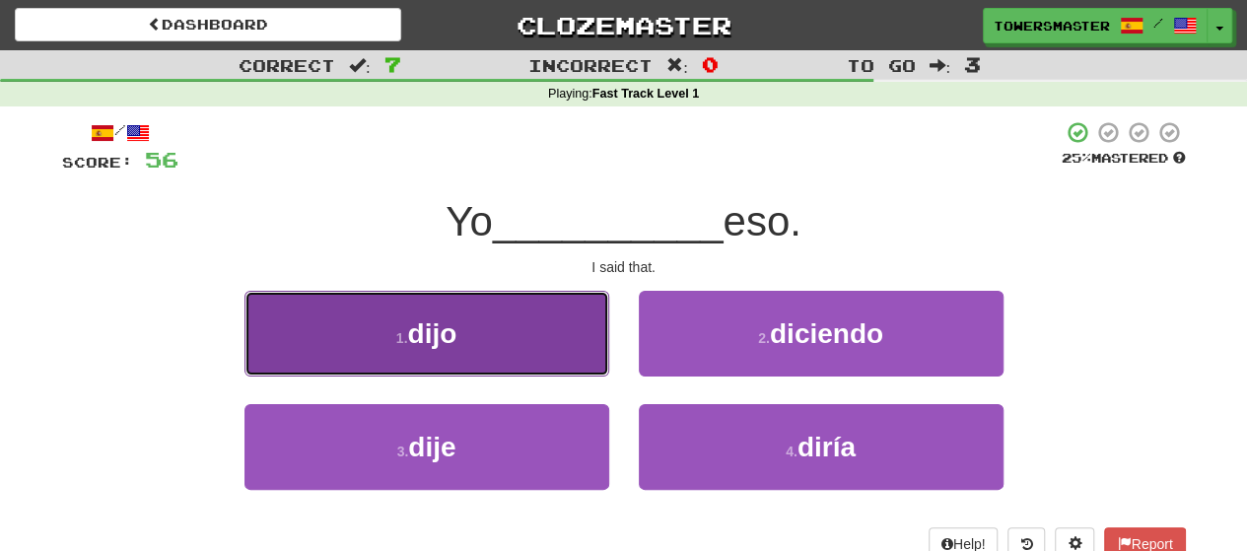
click at [522, 346] on button "1 . dijo" at bounding box center [426, 334] width 365 height 86
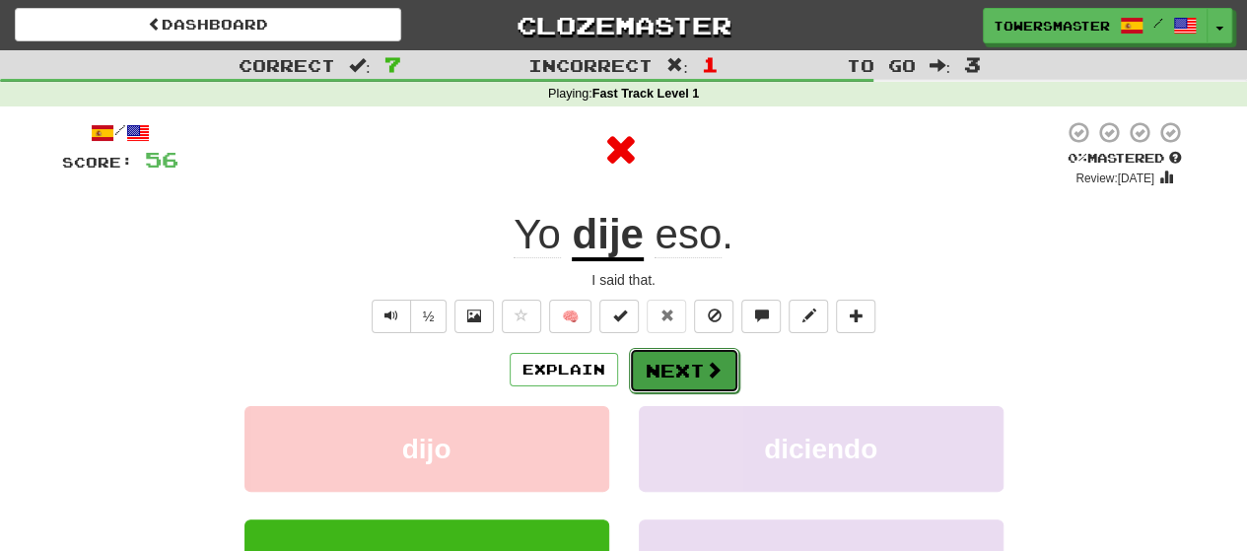
click at [678, 368] on button "Next" at bounding box center [684, 370] width 110 height 45
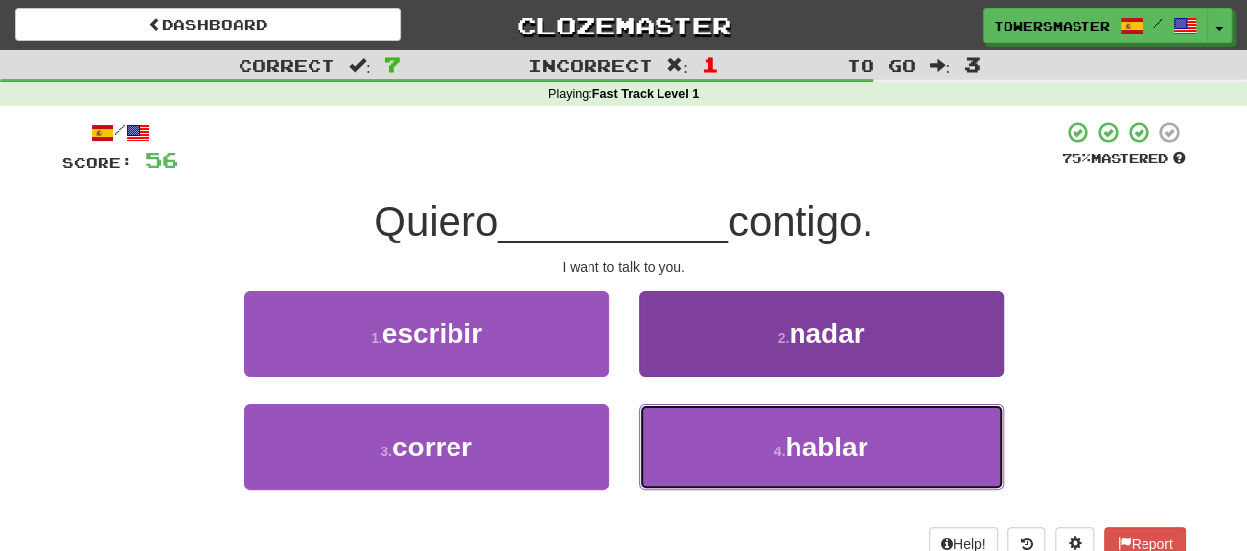
click at [738, 450] on button "4 . hablar" at bounding box center [821, 447] width 365 height 86
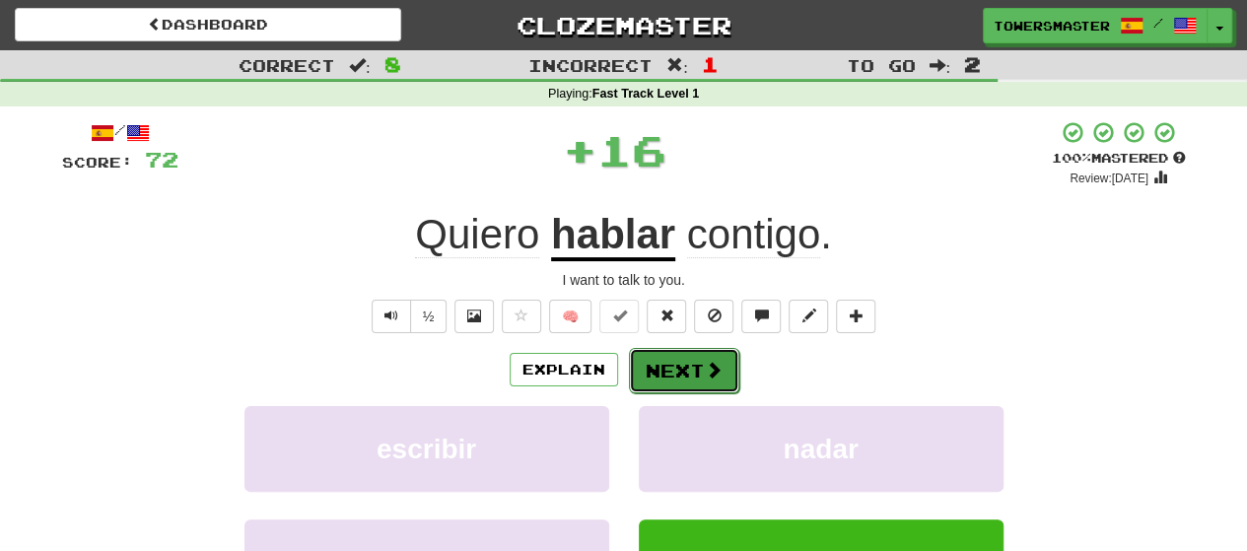
click at [671, 366] on button "Next" at bounding box center [684, 370] width 110 height 45
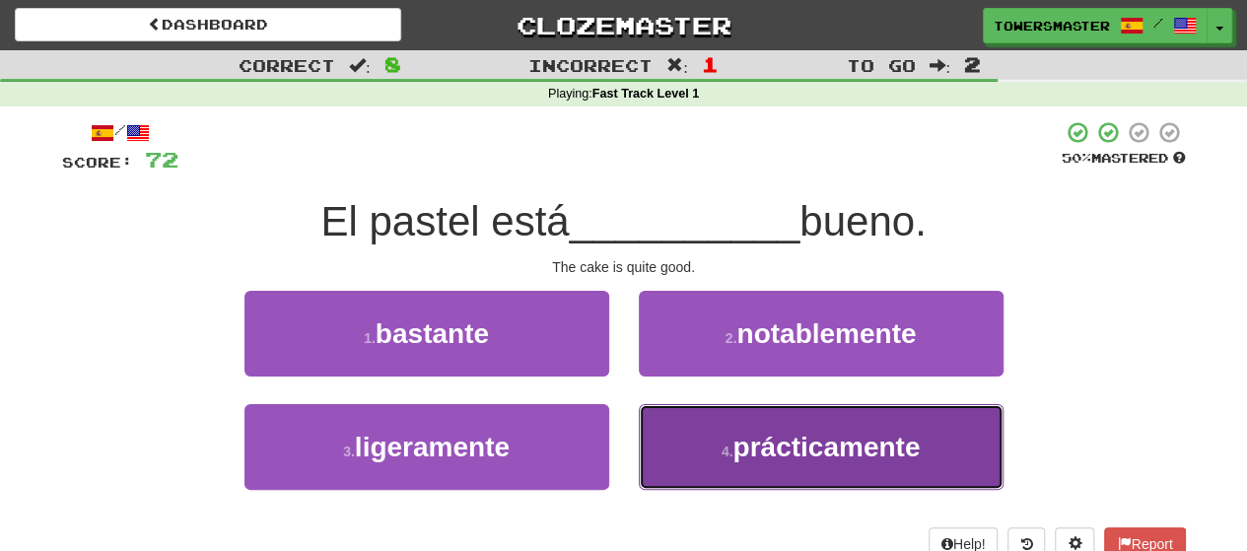
click at [768, 456] on span "prácticamente" at bounding box center [825, 447] width 187 height 31
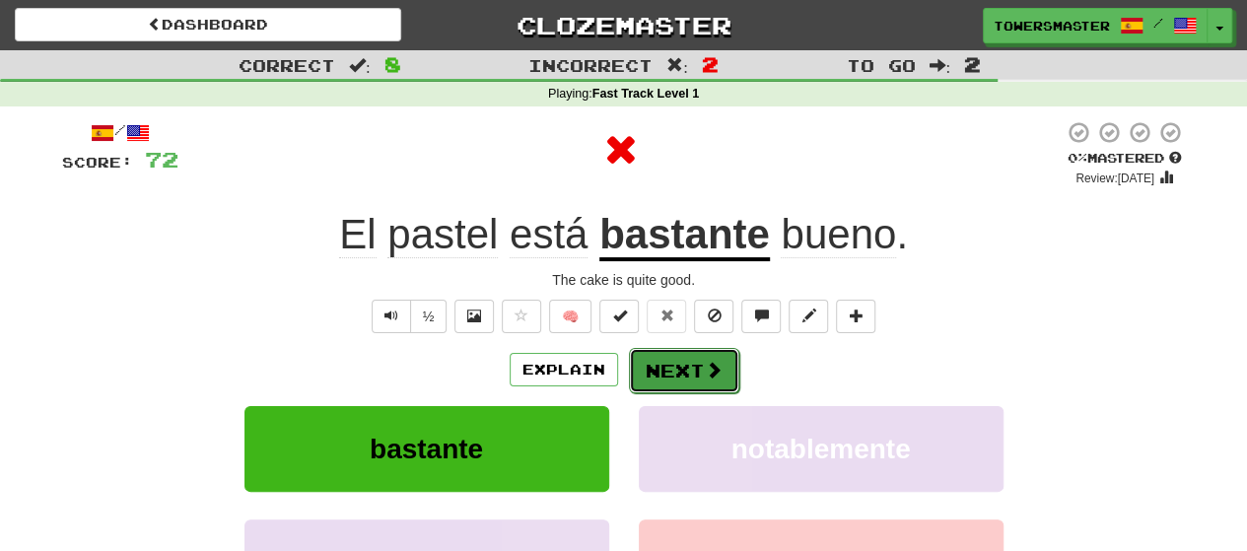
click at [664, 375] on button "Next" at bounding box center [684, 370] width 110 height 45
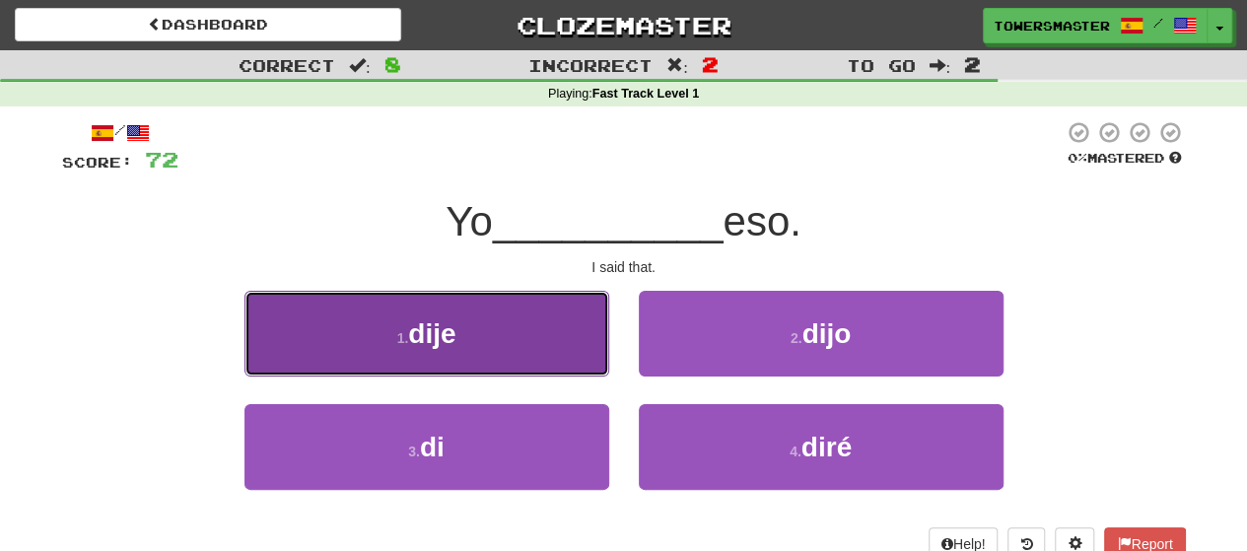
click at [557, 357] on button "1 . dije" at bounding box center [426, 334] width 365 height 86
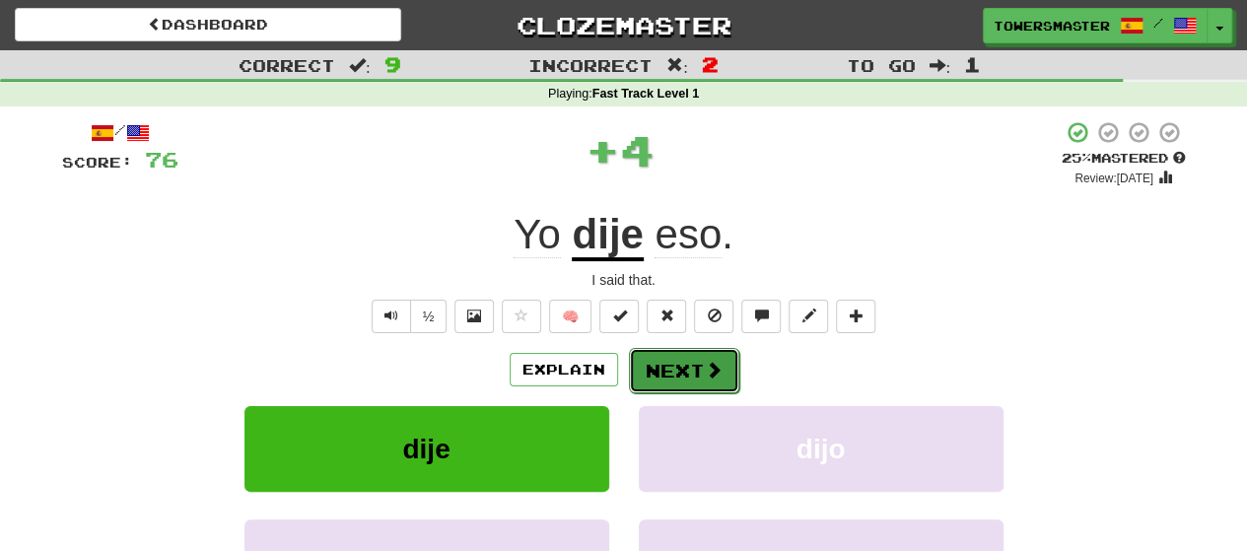
click at [672, 366] on button "Next" at bounding box center [684, 370] width 110 height 45
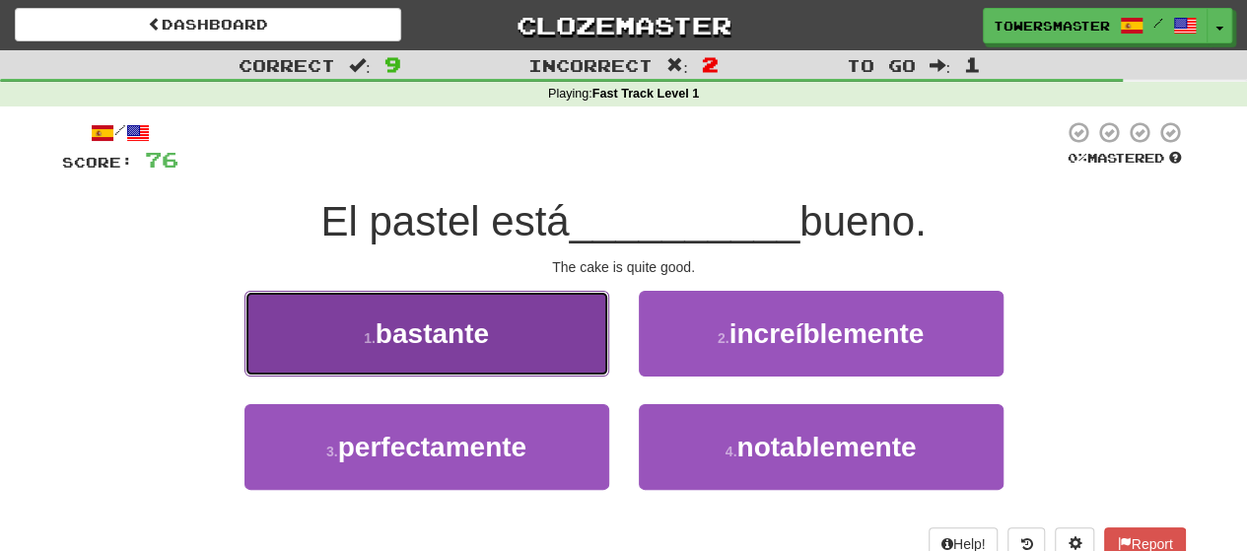
click at [483, 346] on span "bastante" at bounding box center [431, 333] width 113 height 31
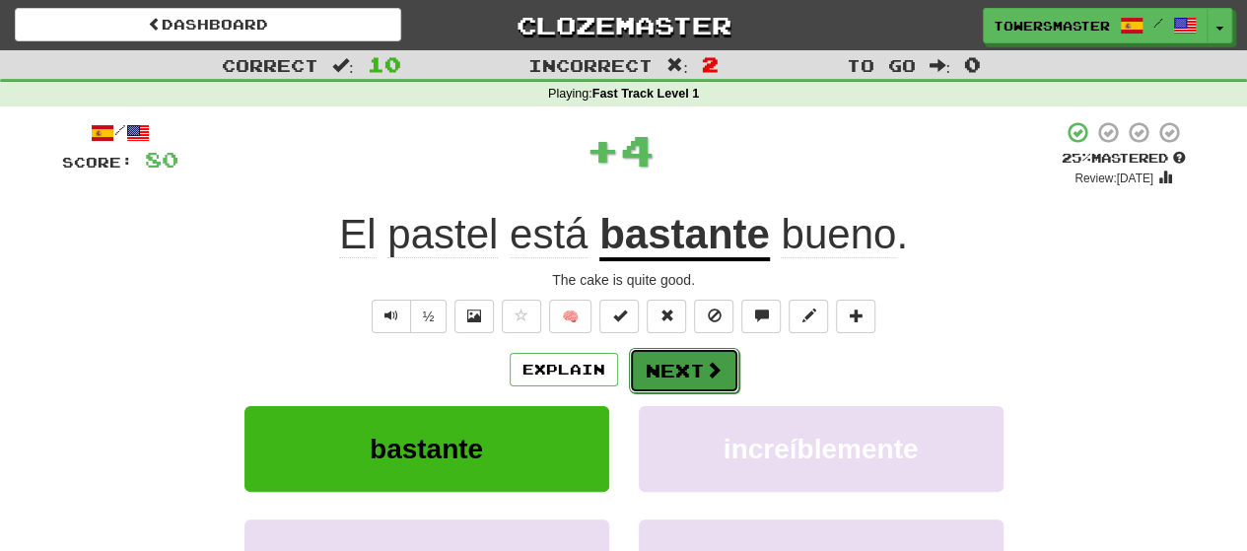
click at [675, 365] on button "Next" at bounding box center [684, 370] width 110 height 45
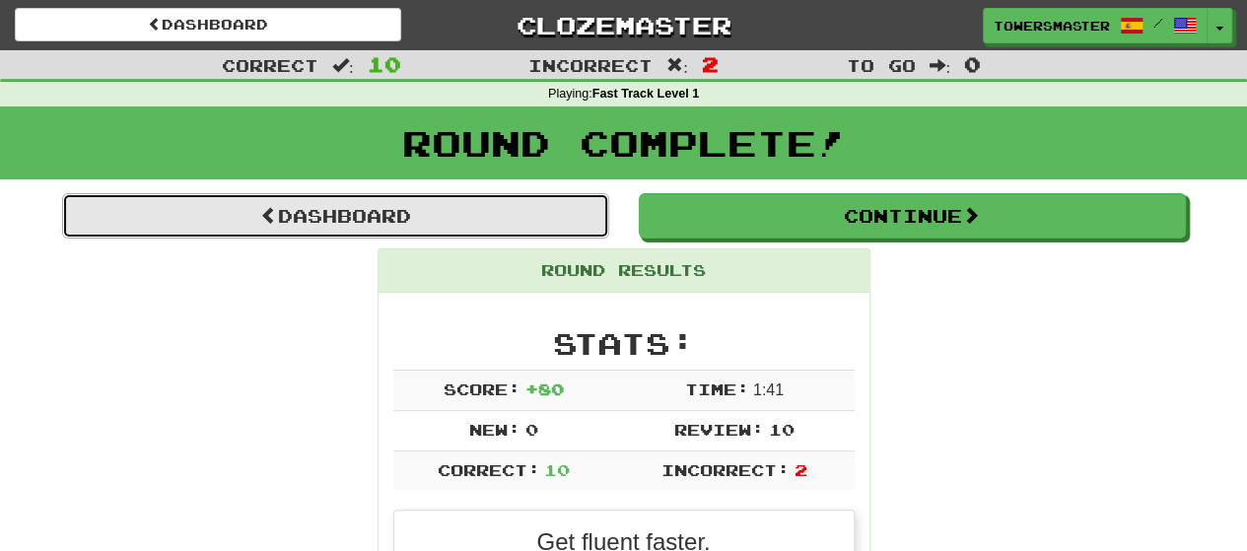
click at [404, 209] on link "Dashboard" at bounding box center [335, 215] width 547 height 45
